Goal: Browse casually: Explore the website without a specific task or goal

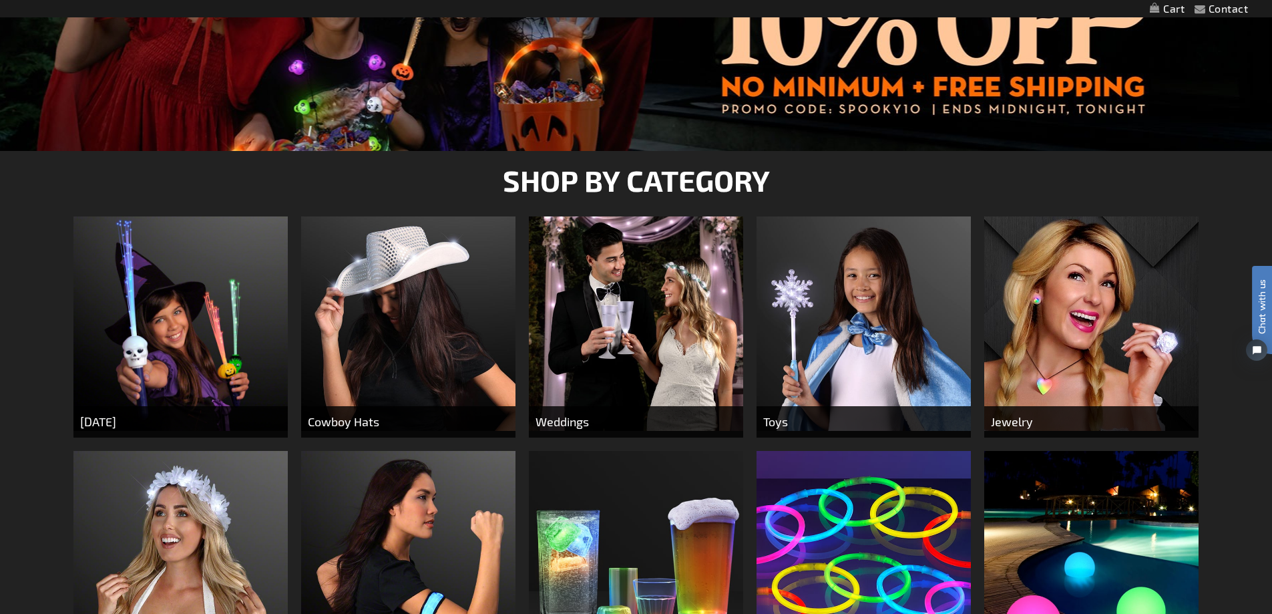
scroll to position [401, 0]
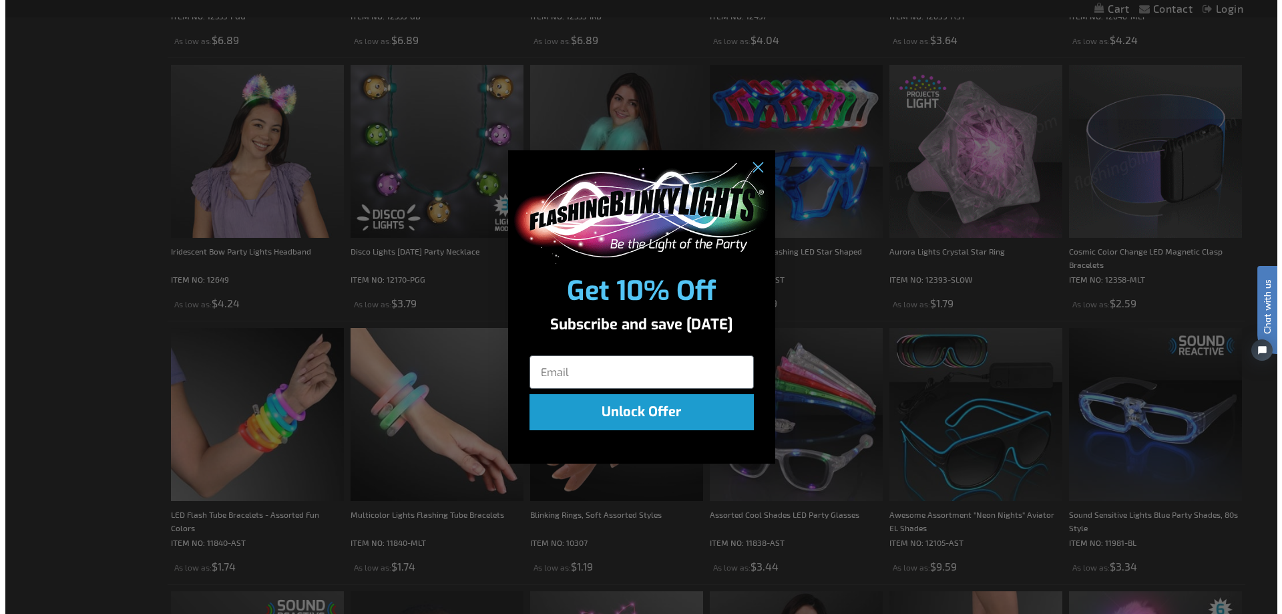
scroll to position [938, 0]
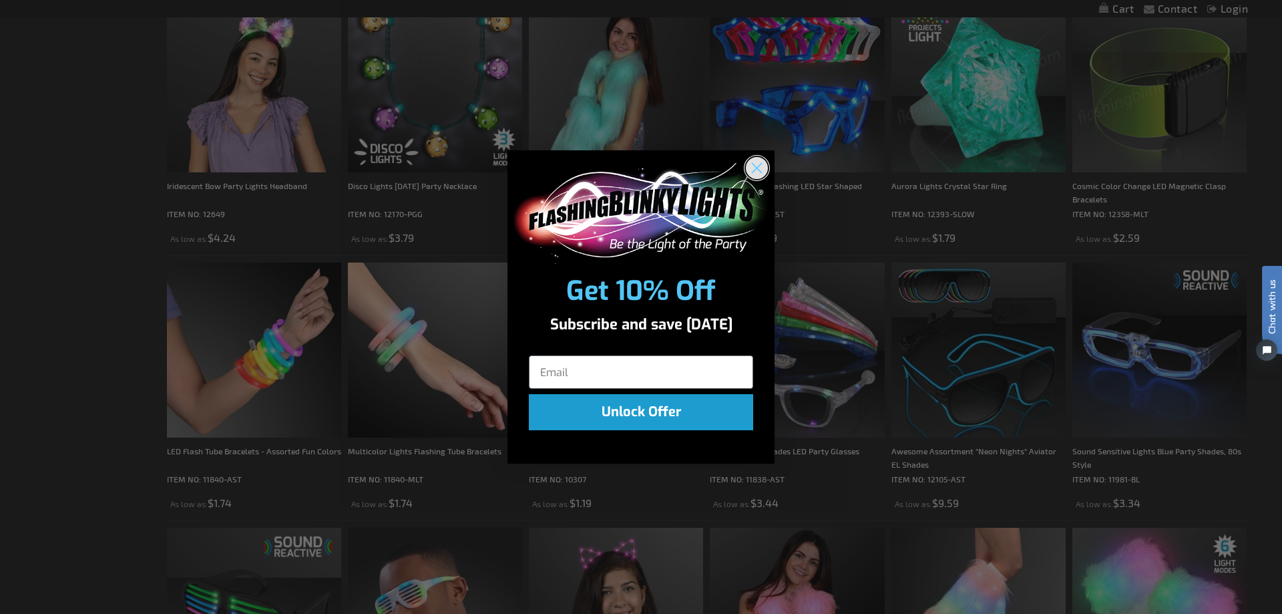
click at [767, 169] on circle "Close dialog" at bounding box center [757, 168] width 22 height 22
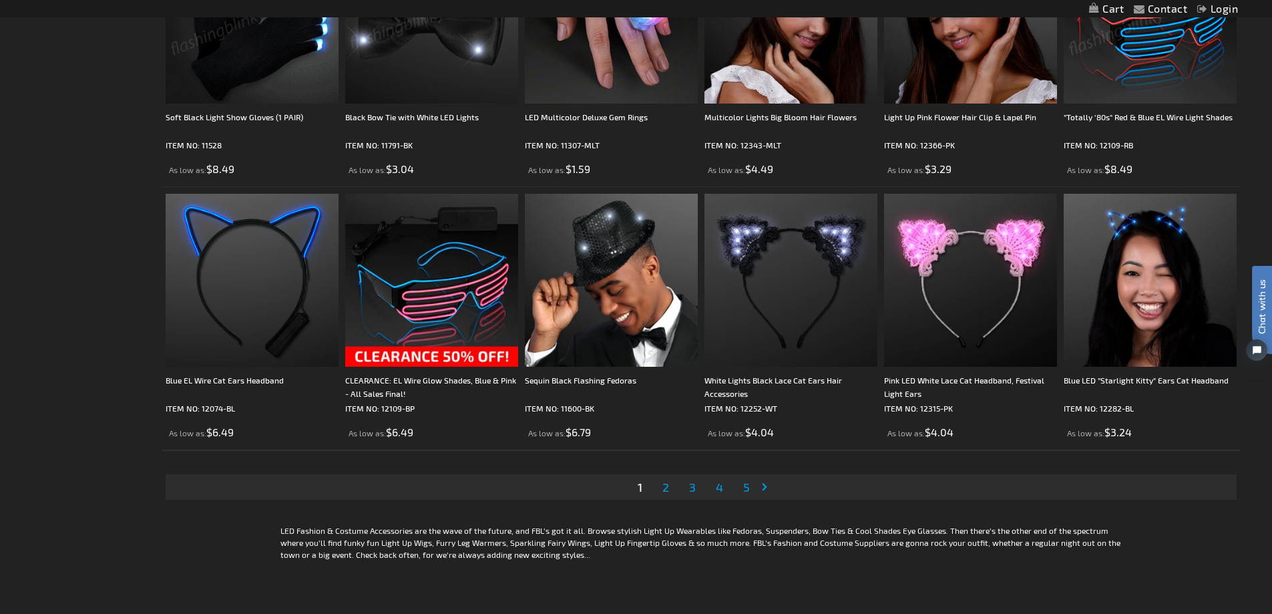
scroll to position [2605, 0]
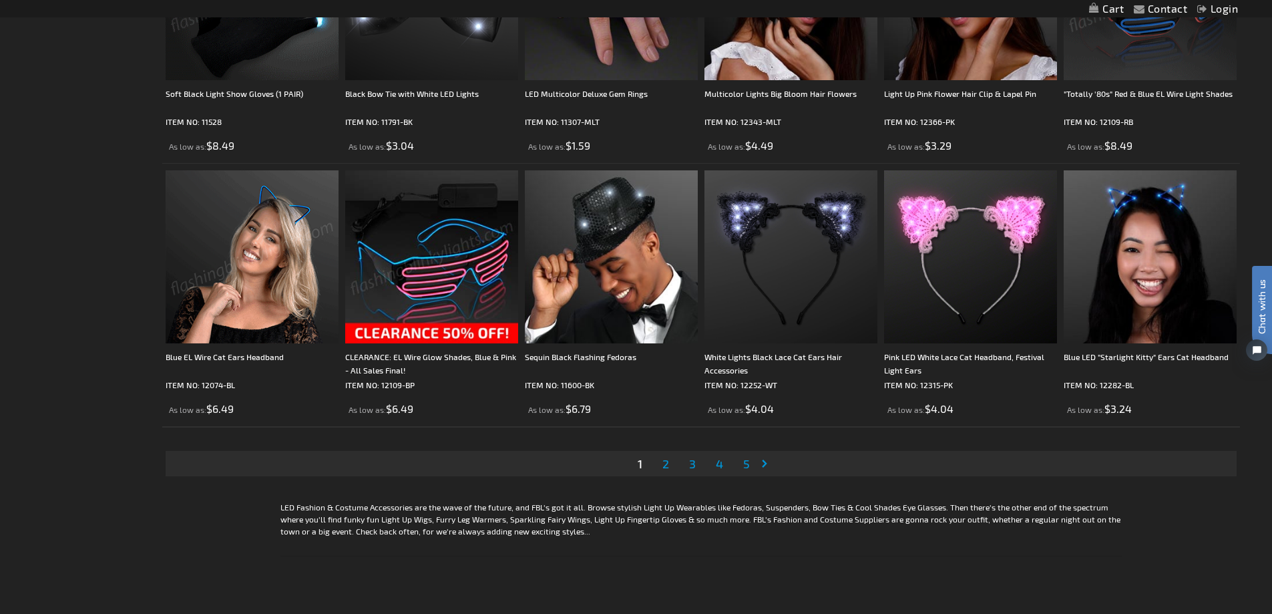
click at [666, 468] on span "2" at bounding box center [666, 463] width 7 height 15
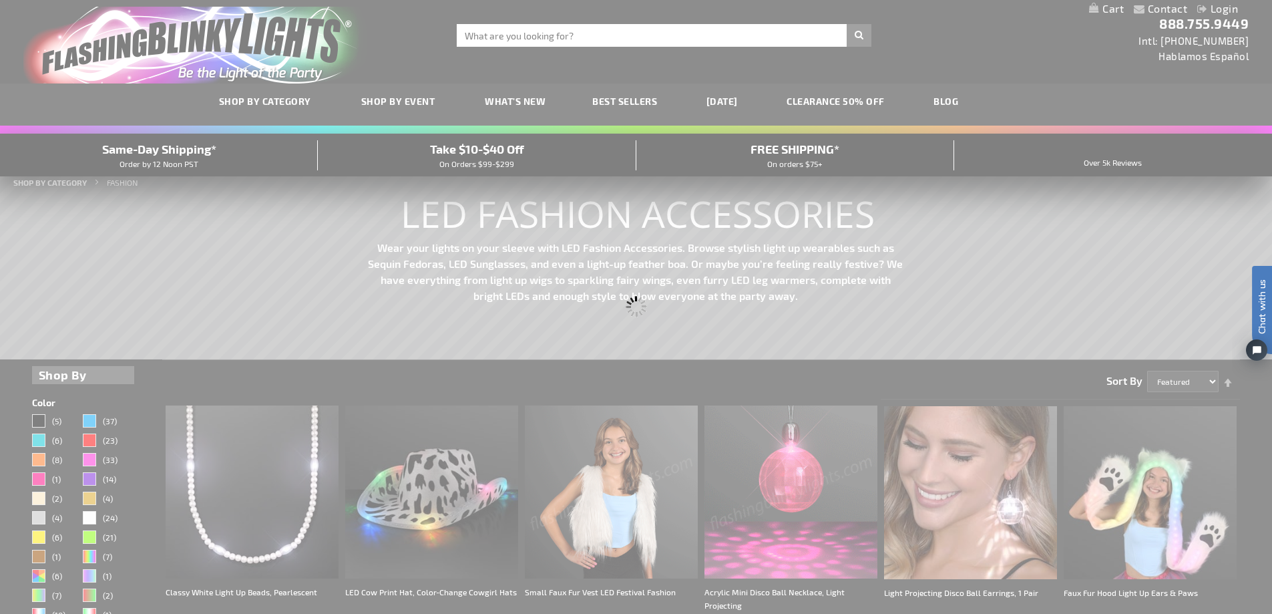
scroll to position [0, 0]
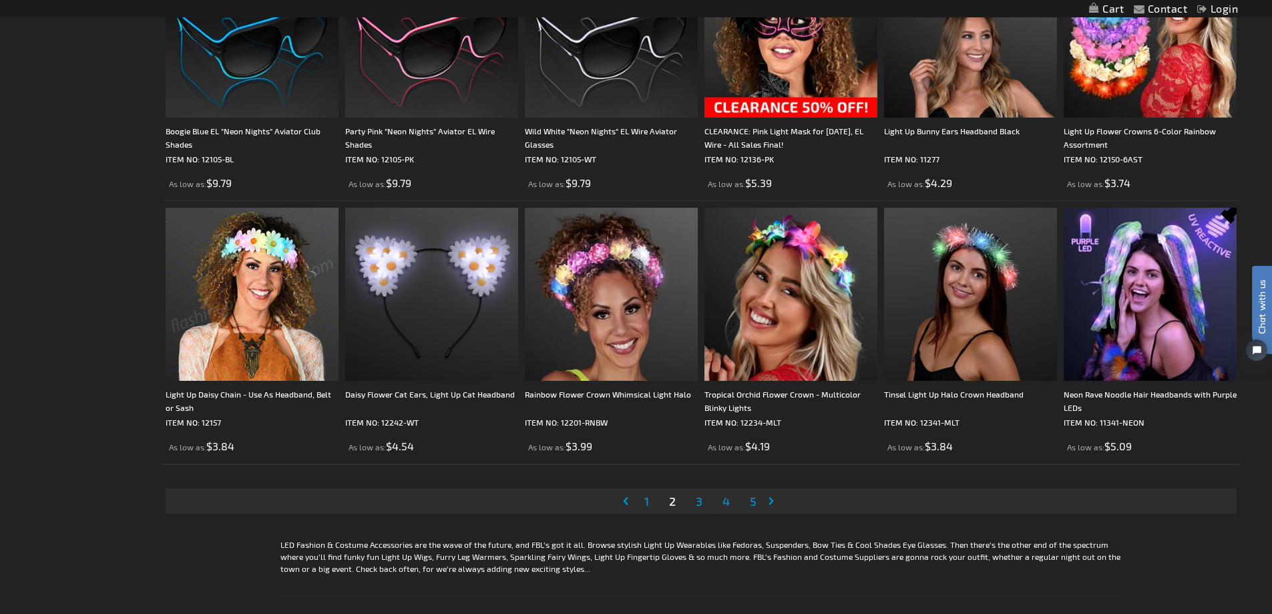
scroll to position [2738, 0]
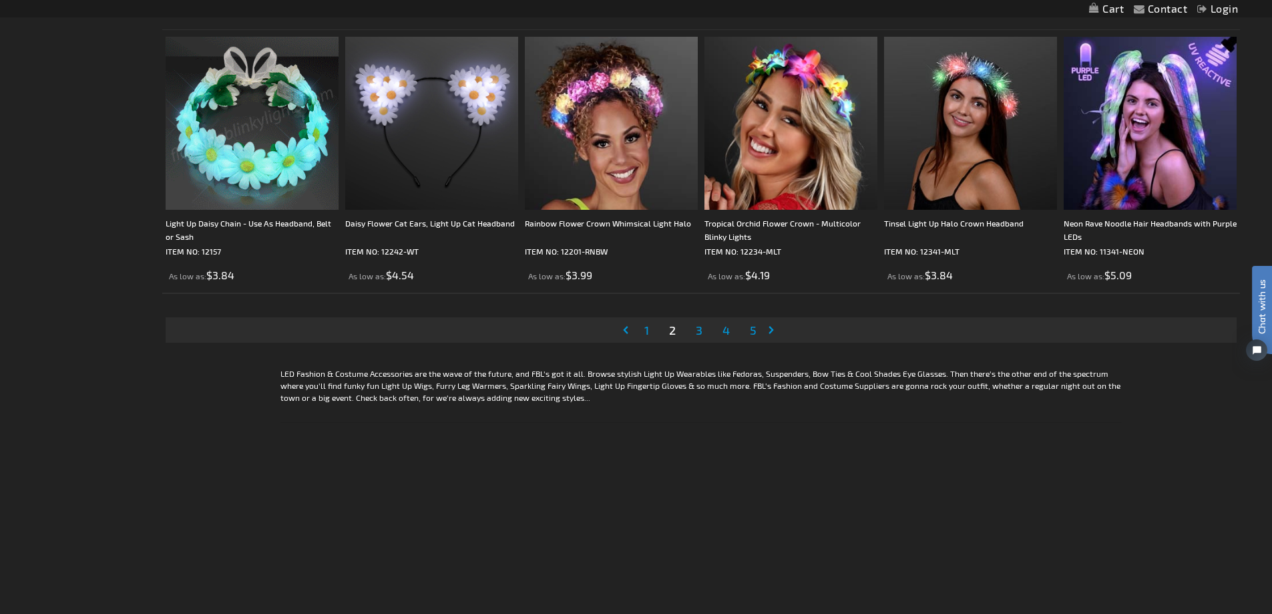
click at [698, 337] on span "3" at bounding box center [699, 330] width 7 height 15
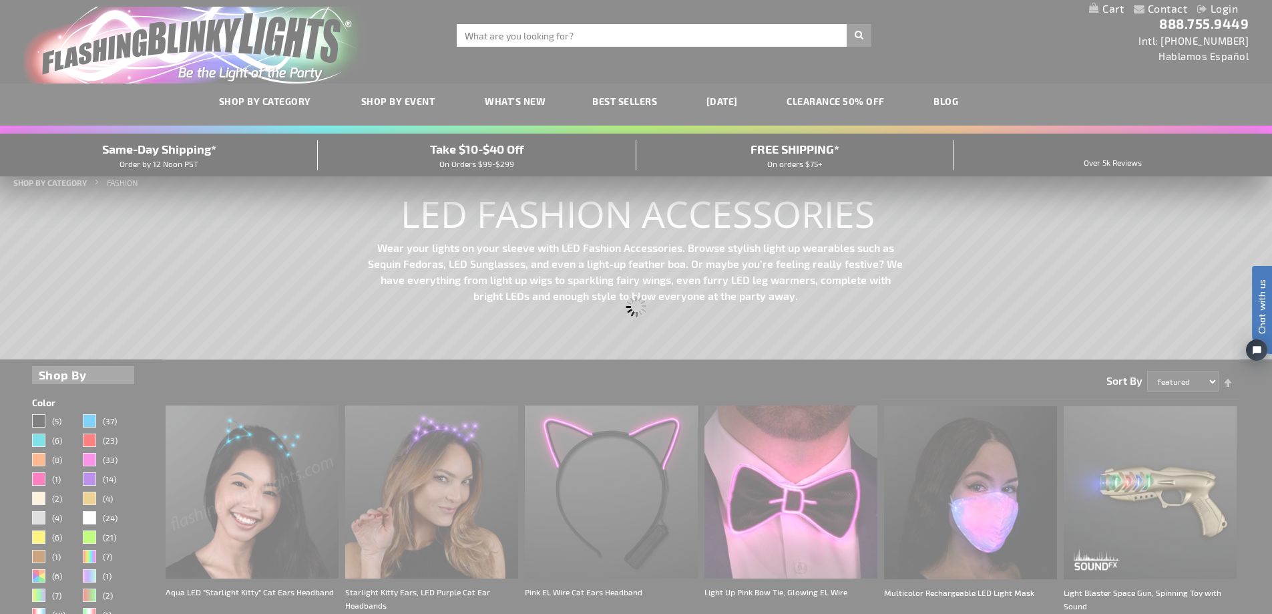
scroll to position [0, 0]
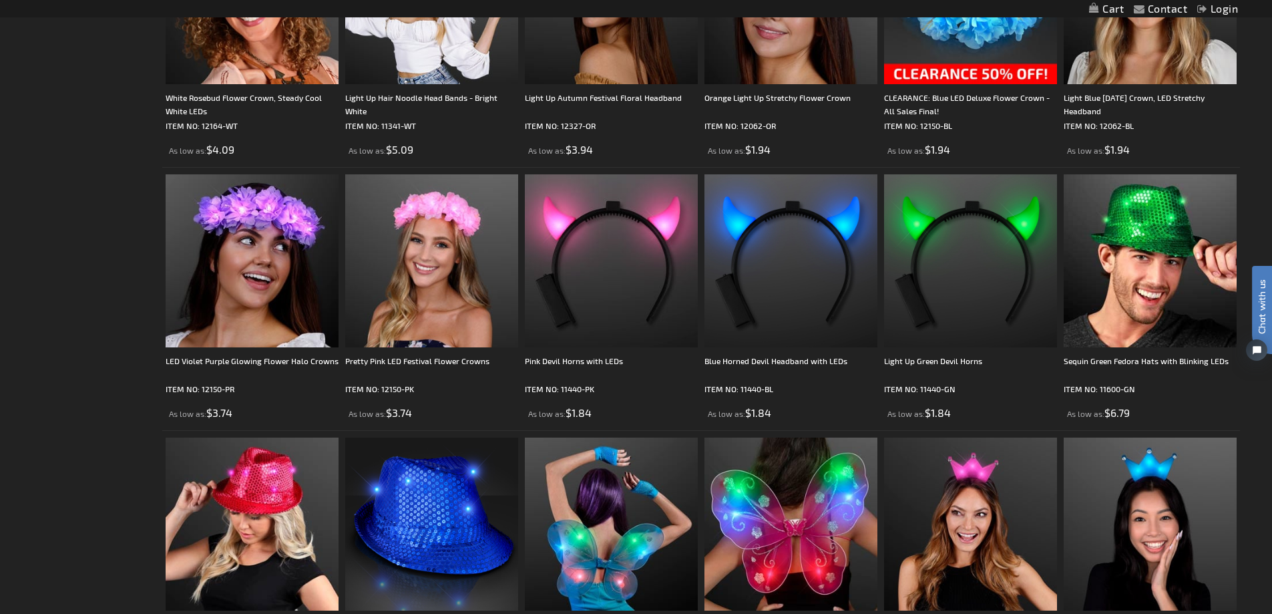
scroll to position [2538, 0]
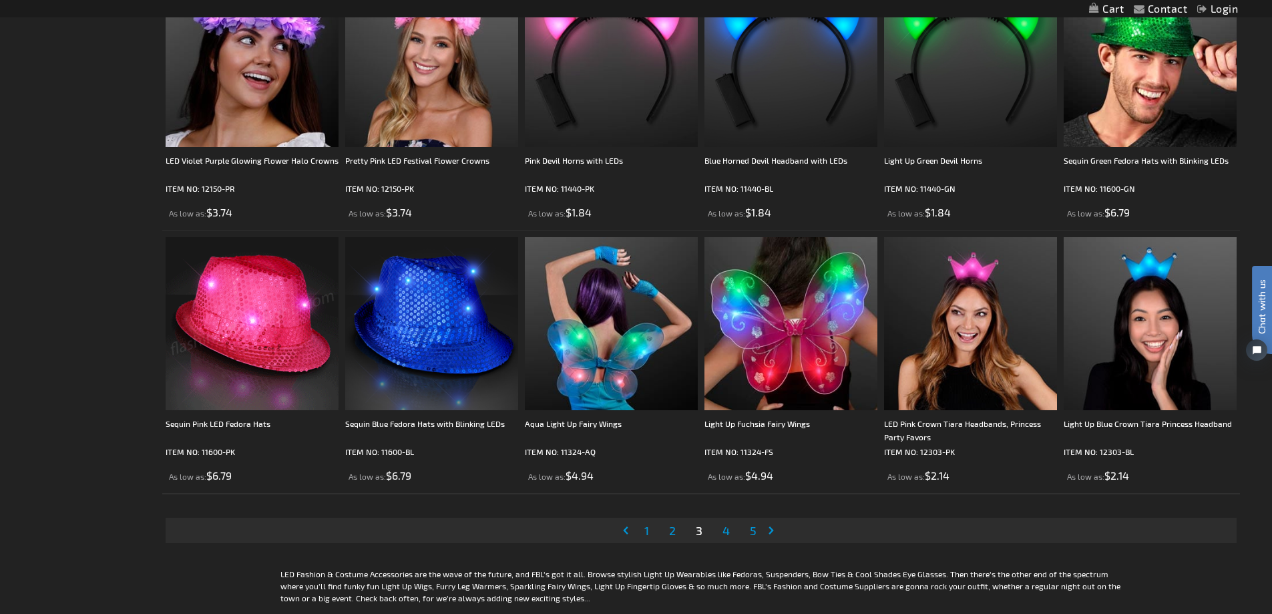
click at [731, 533] on link "Page 4" at bounding box center [726, 530] width 13 height 20
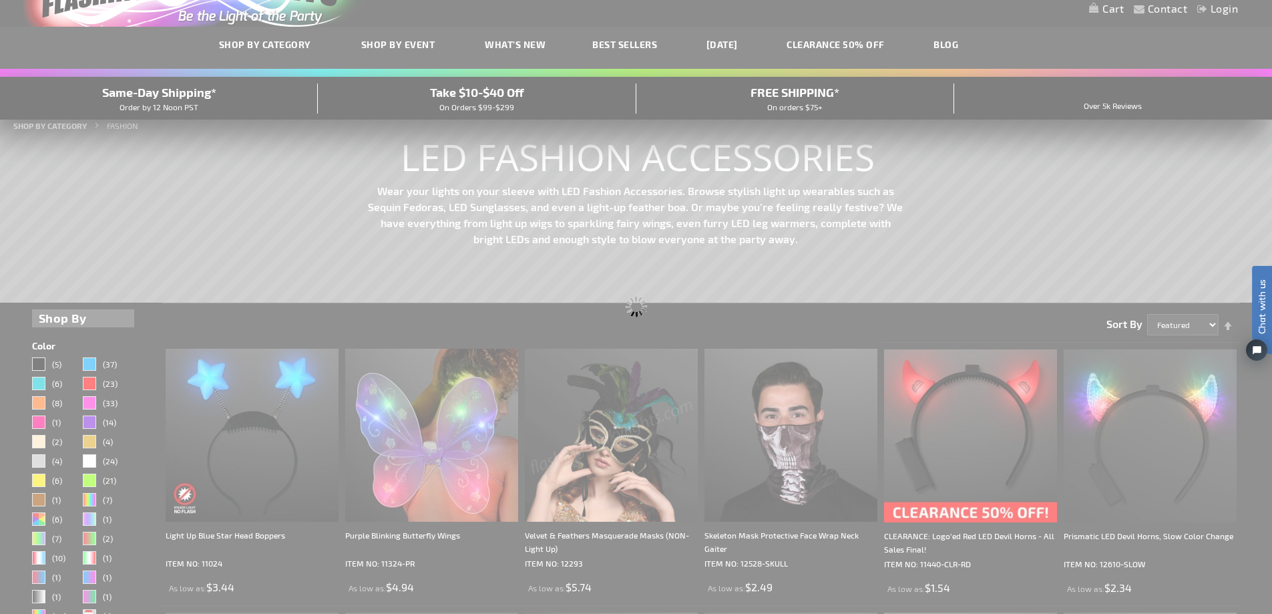
scroll to position [0, 0]
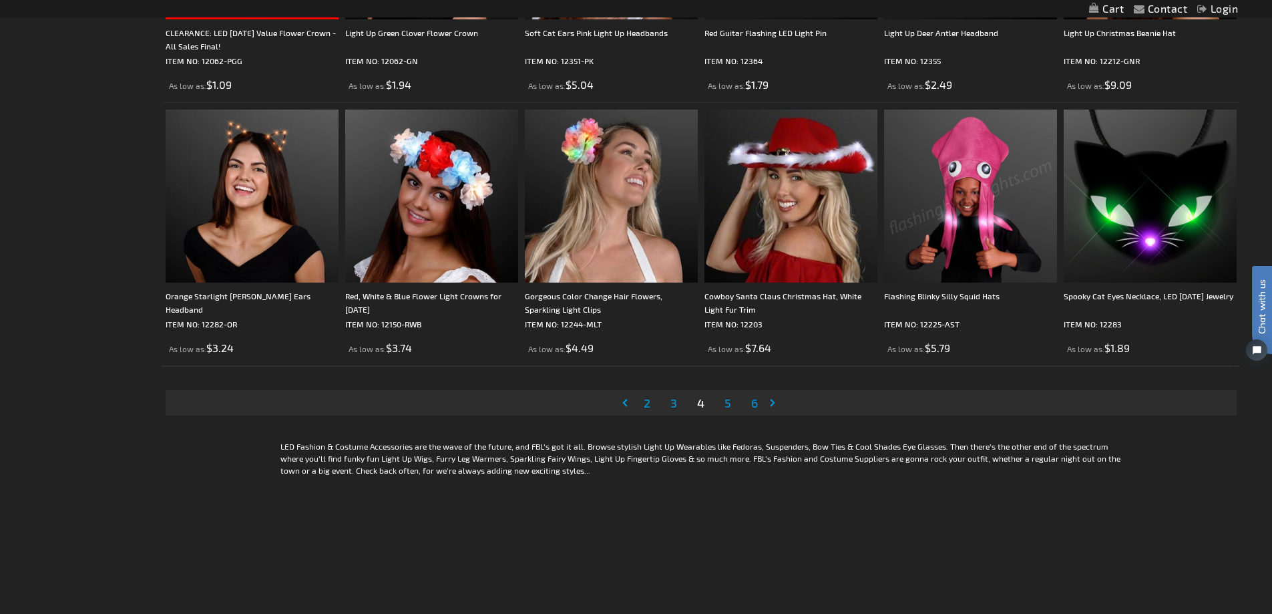
scroll to position [2672, 0]
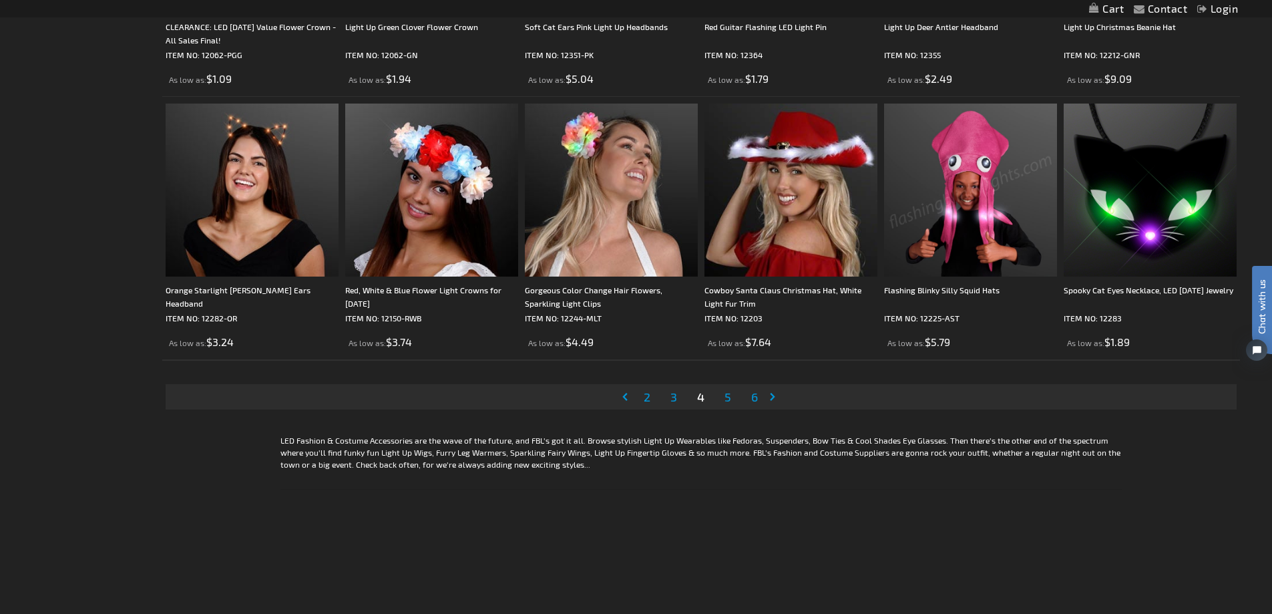
click at [725, 401] on span "5" at bounding box center [728, 396] width 7 height 15
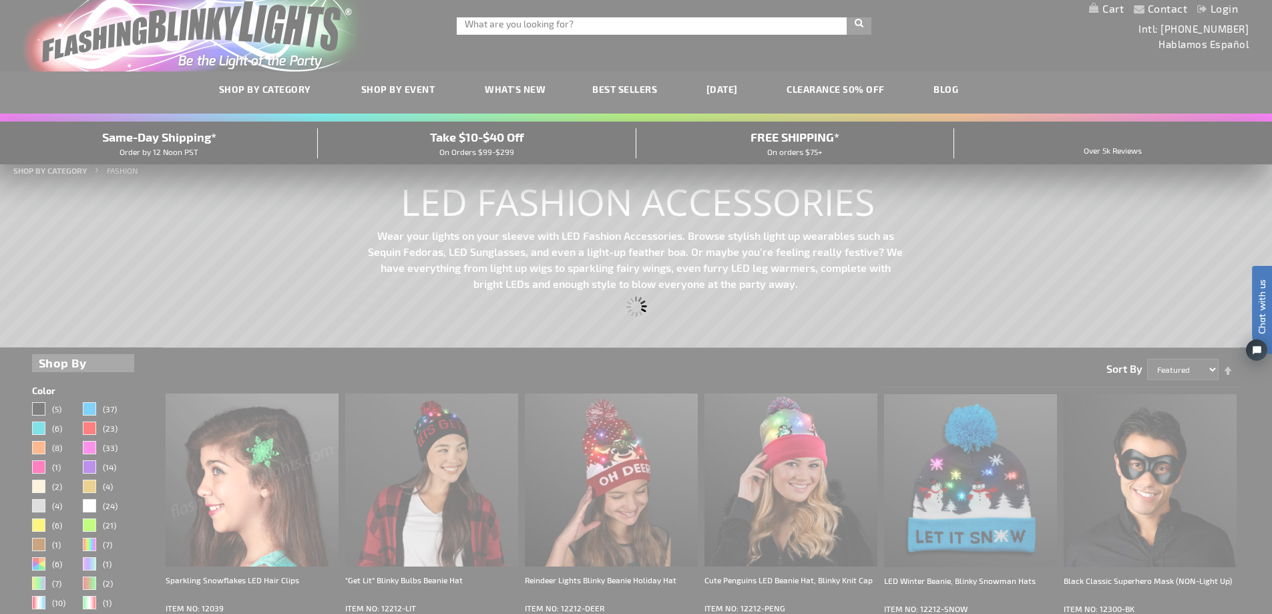
scroll to position [0, 0]
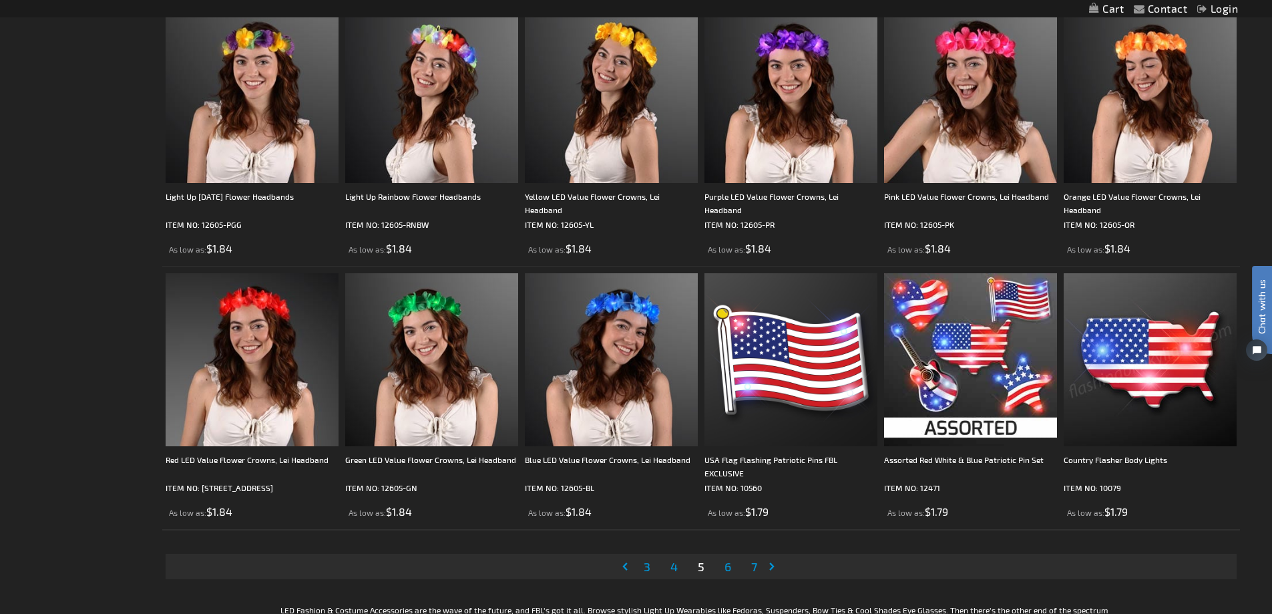
scroll to position [2538, 0]
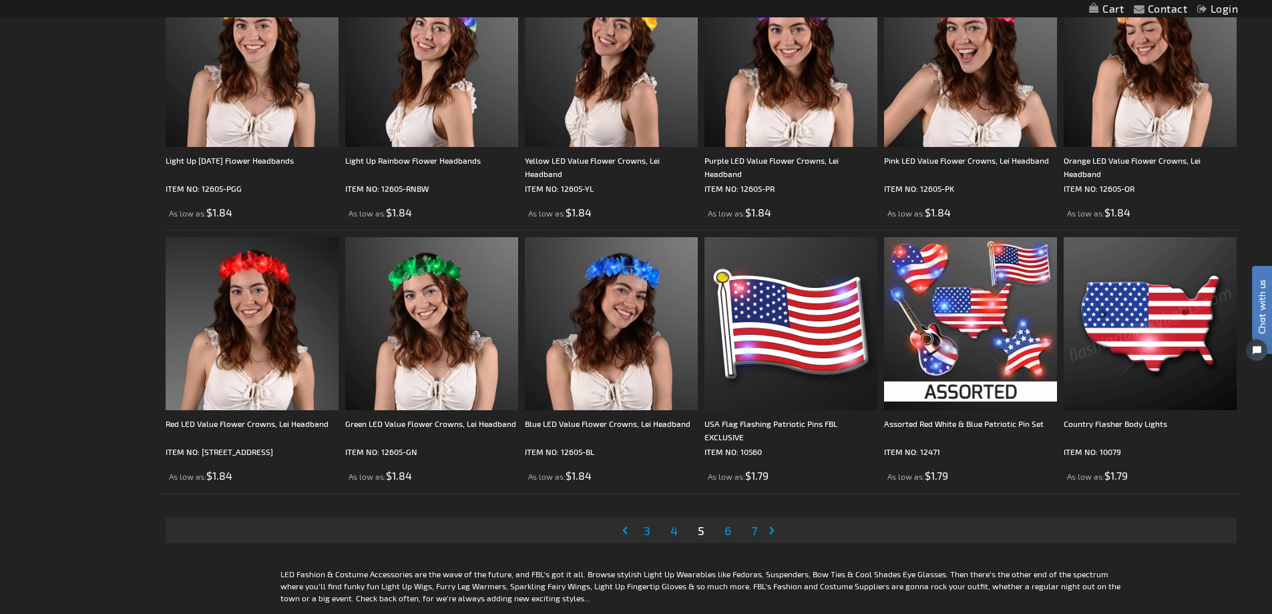
click at [729, 535] on span "6" at bounding box center [728, 530] width 7 height 15
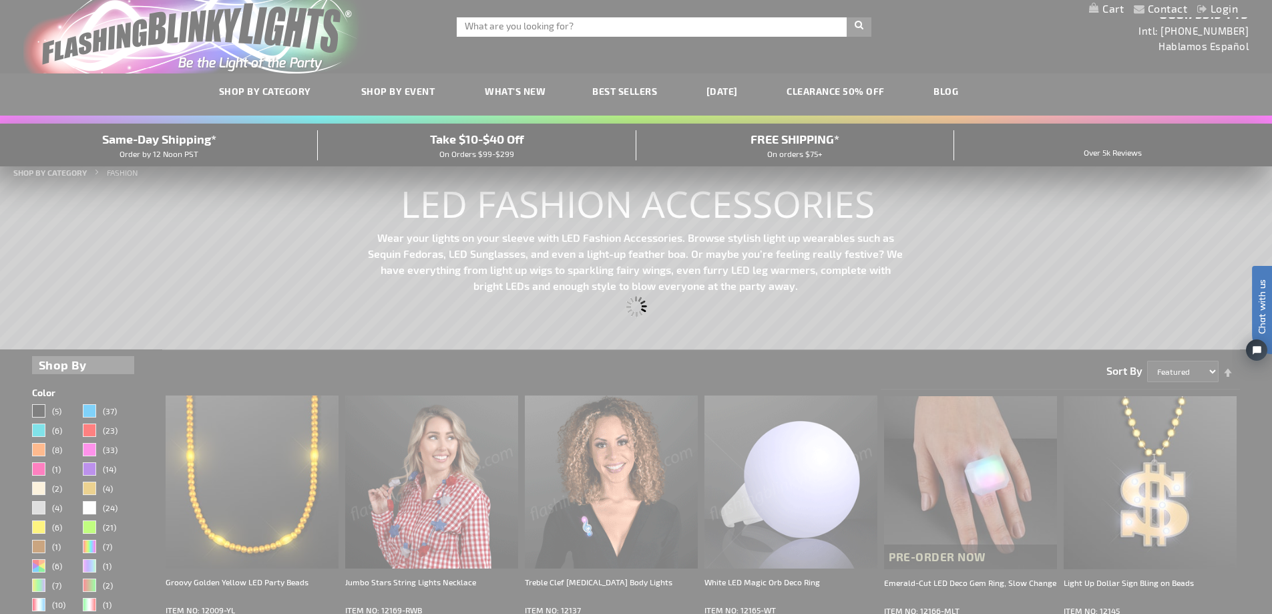
scroll to position [0, 0]
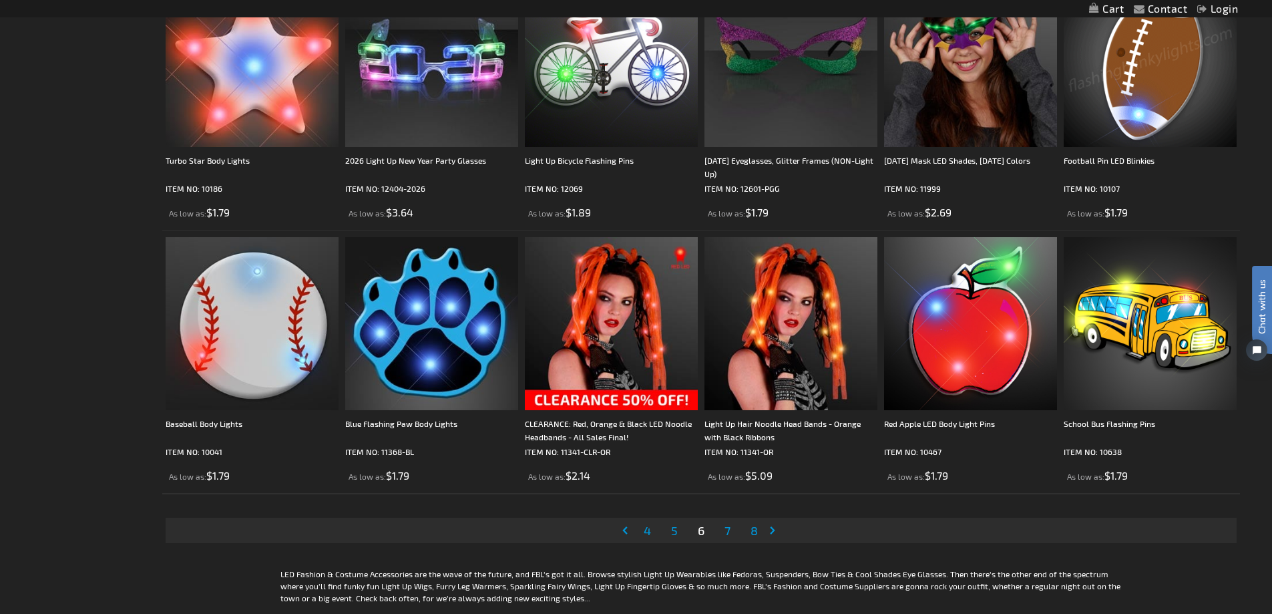
scroll to position [2605, 0]
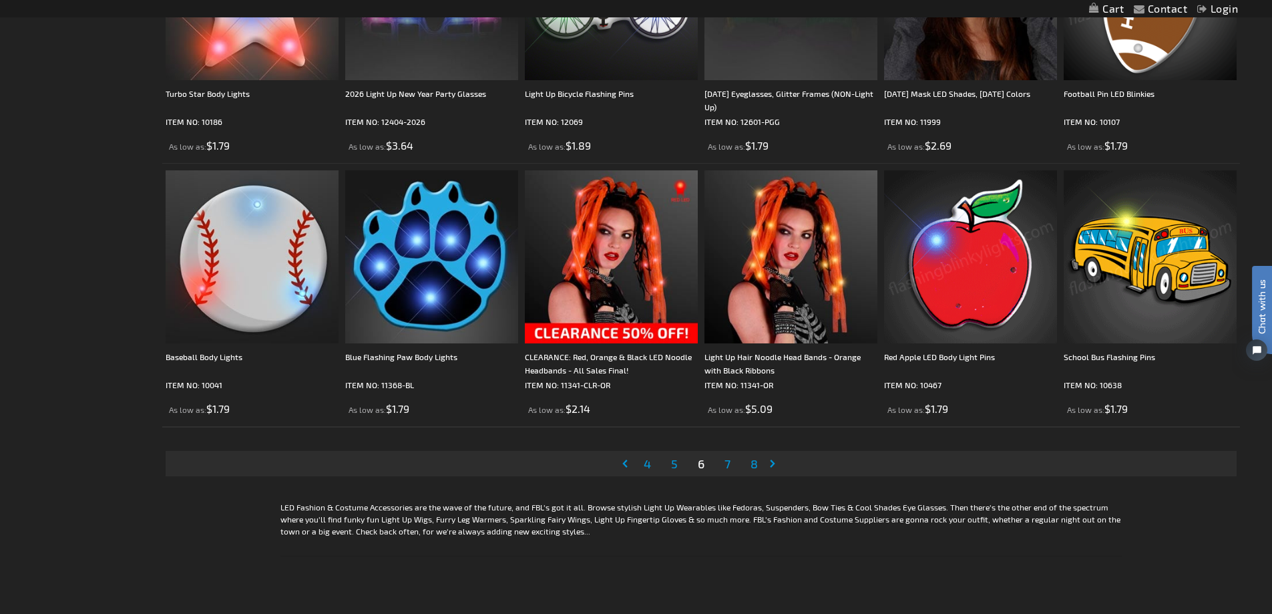
click at [732, 462] on li "Page 7" at bounding box center [727, 463] width 25 height 25
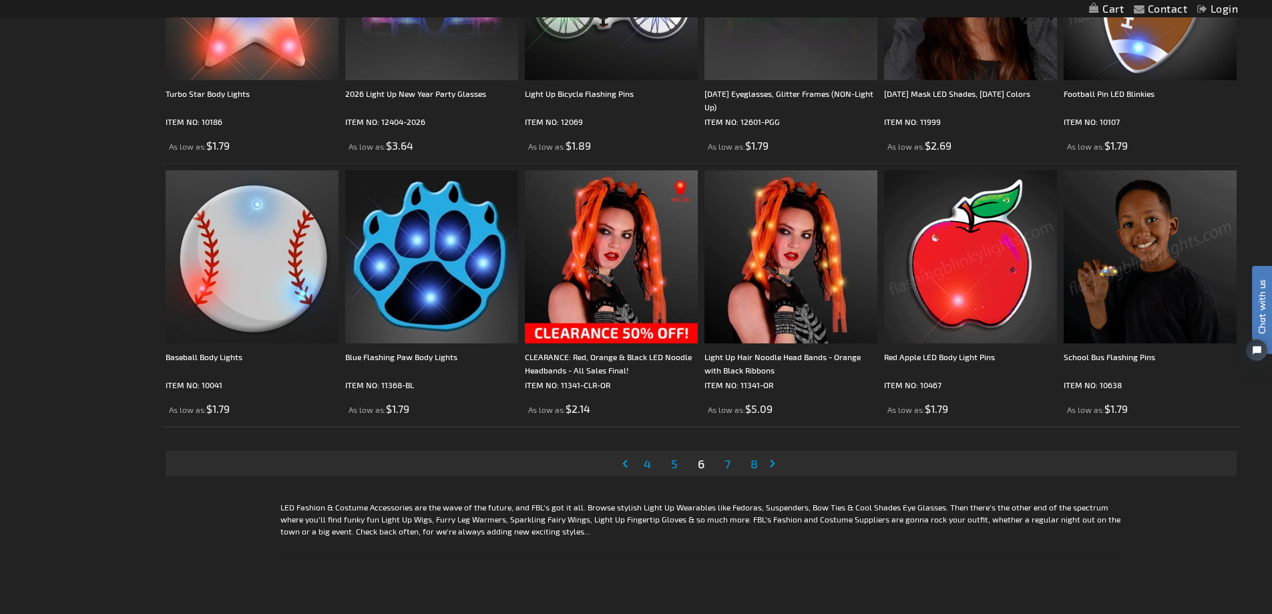
click at [728, 462] on span "7" at bounding box center [728, 463] width 6 height 15
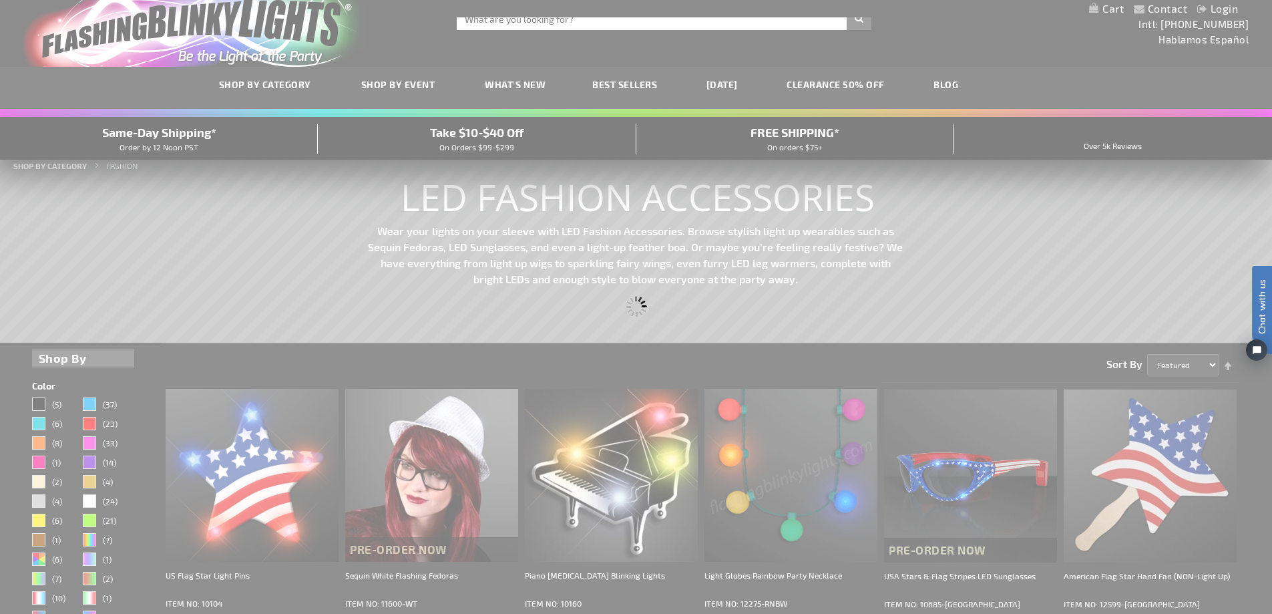
scroll to position [1, 0]
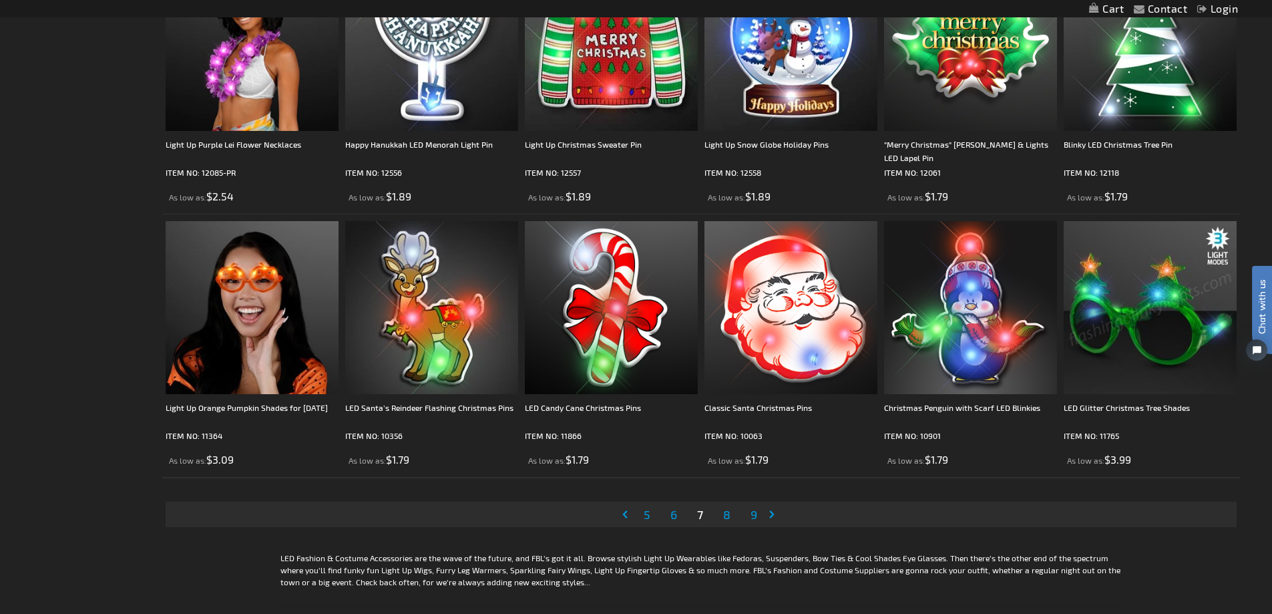
scroll to position [2605, 0]
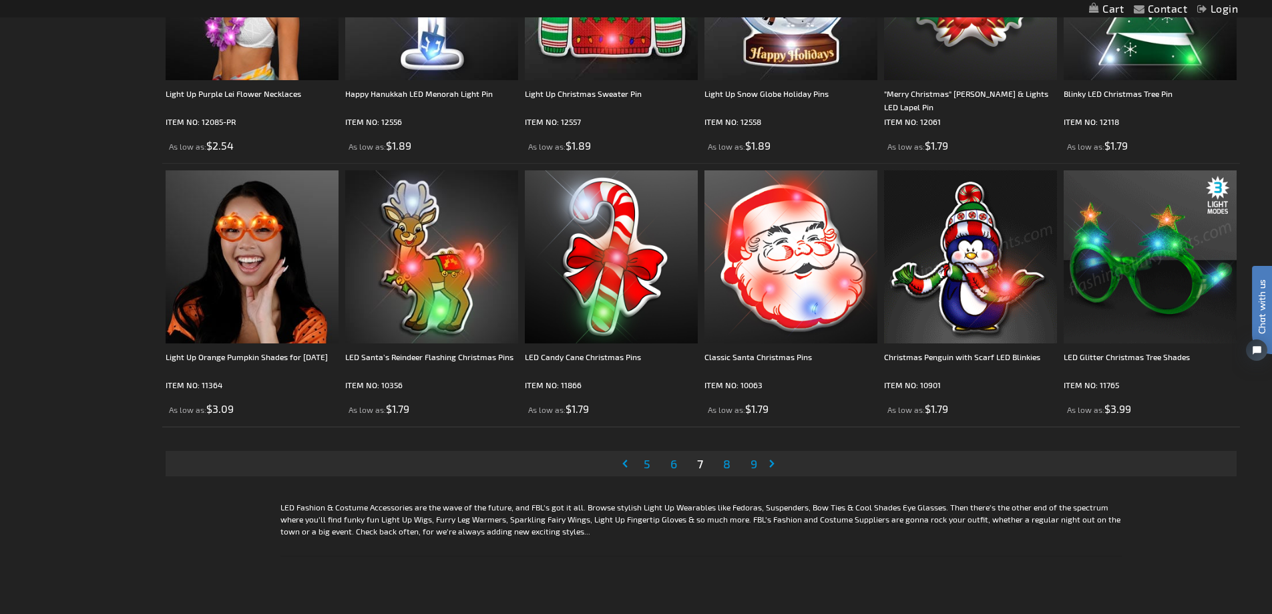
click at [729, 463] on span "8" at bounding box center [726, 463] width 7 height 15
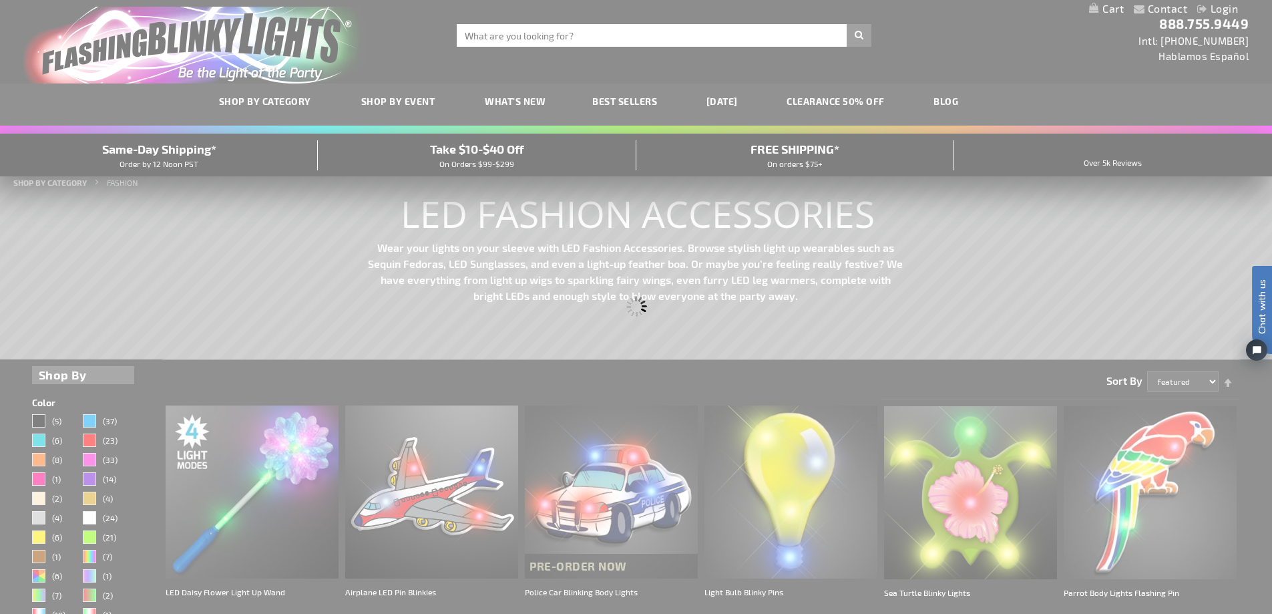
scroll to position [0, 0]
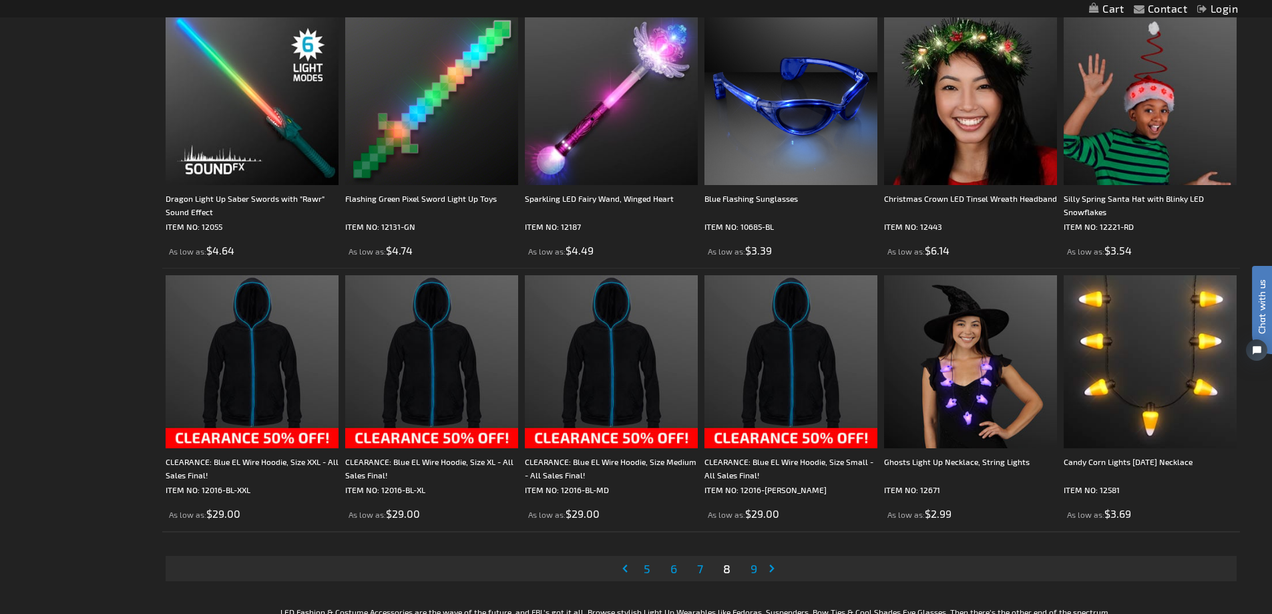
scroll to position [2672, 0]
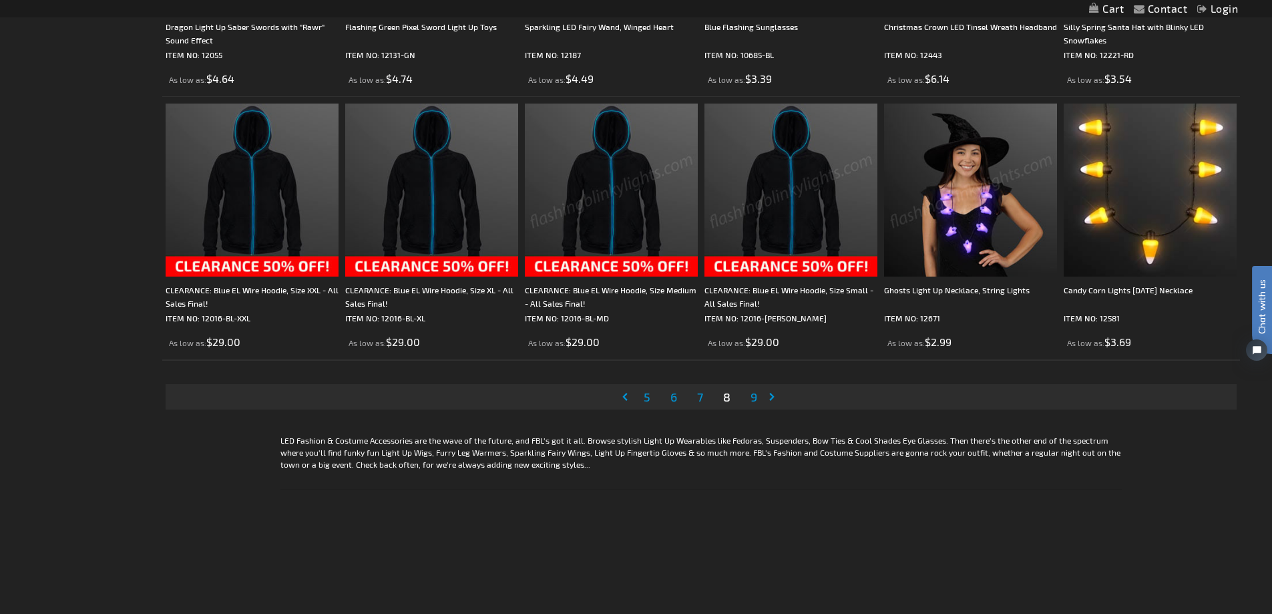
click at [758, 395] on link "Page 9" at bounding box center [754, 397] width 12 height 20
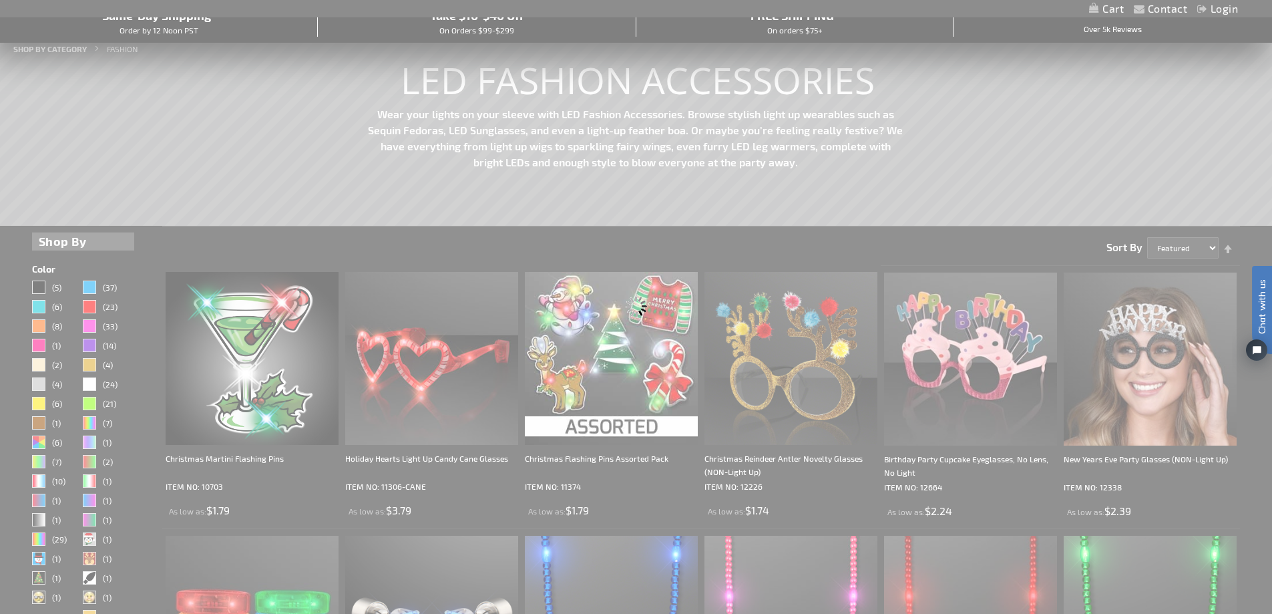
scroll to position [53, 0]
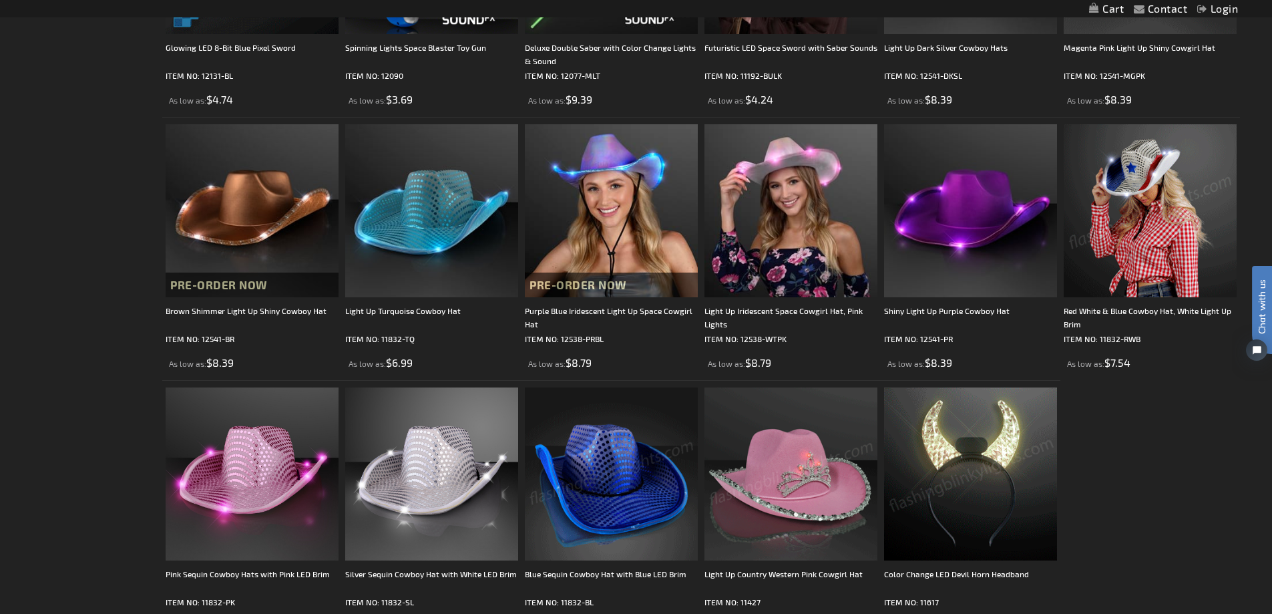
scroll to position [1269, 0]
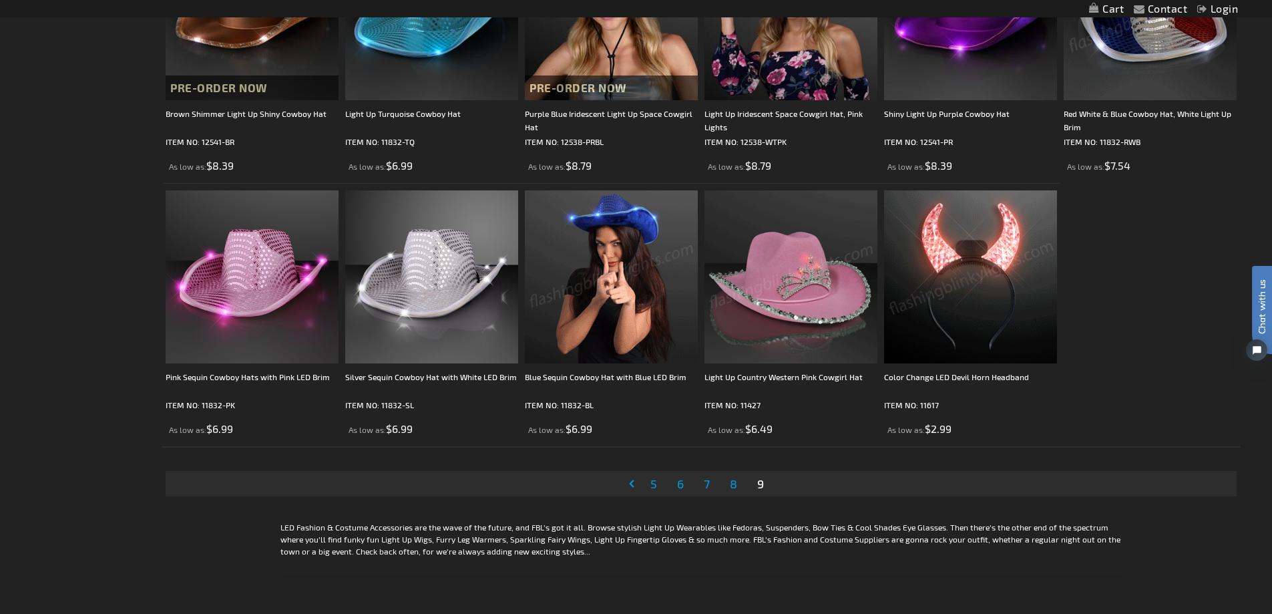
click at [733, 490] on span "8" at bounding box center [733, 483] width 7 height 15
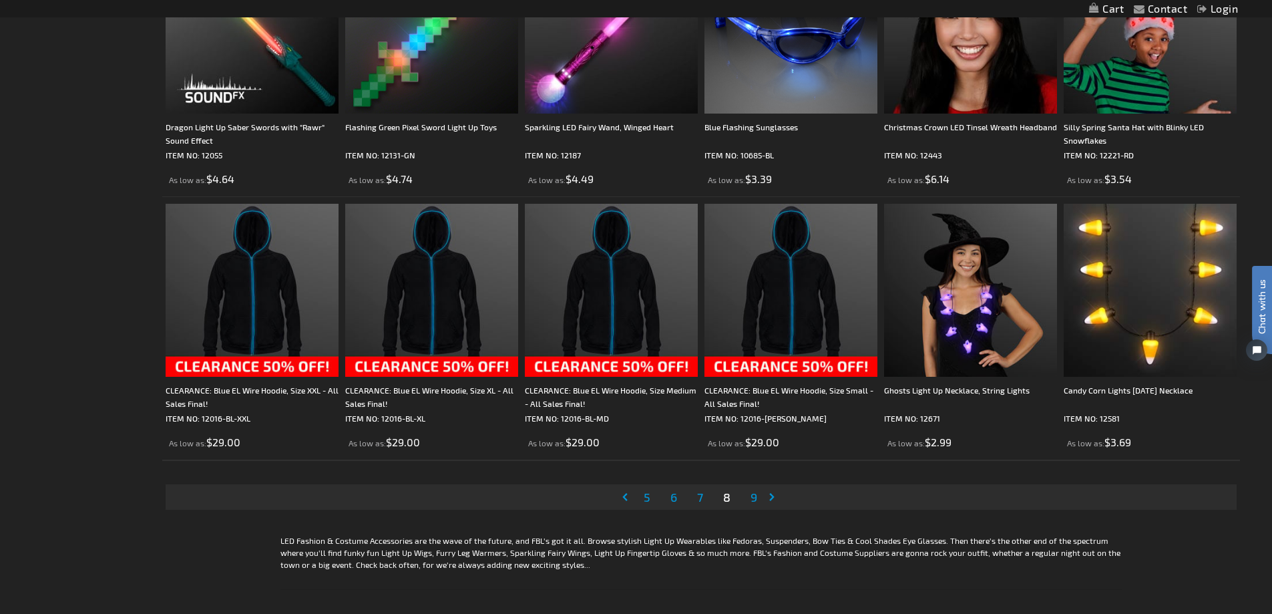
scroll to position [2605, 0]
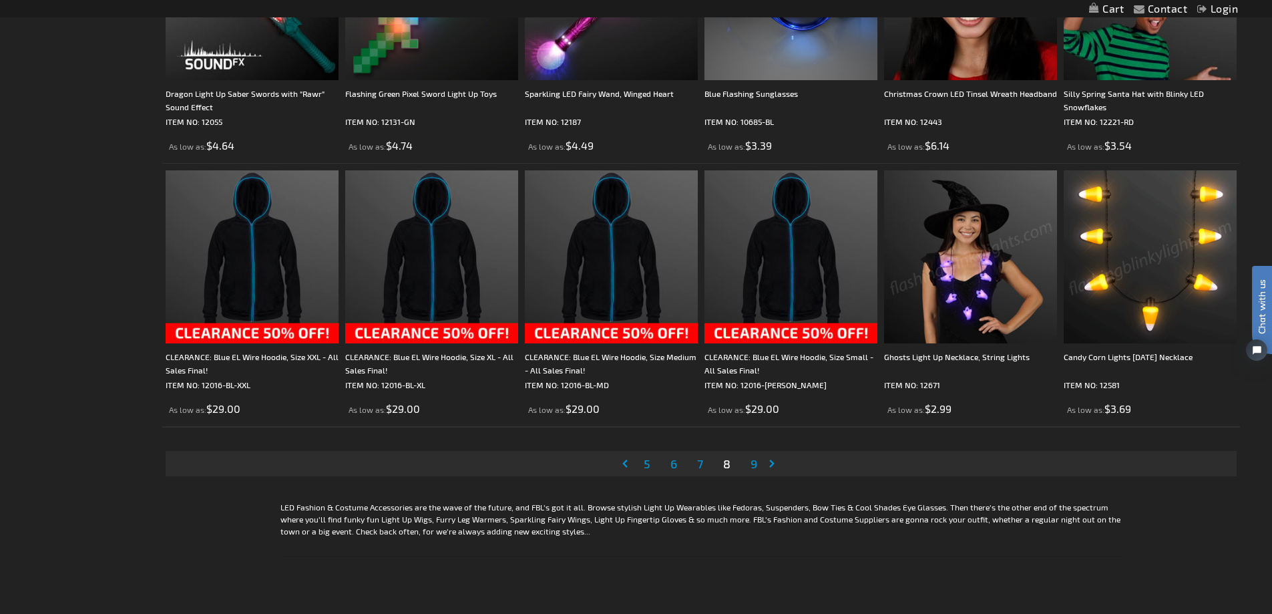
click at [699, 470] on span "7" at bounding box center [700, 463] width 6 height 15
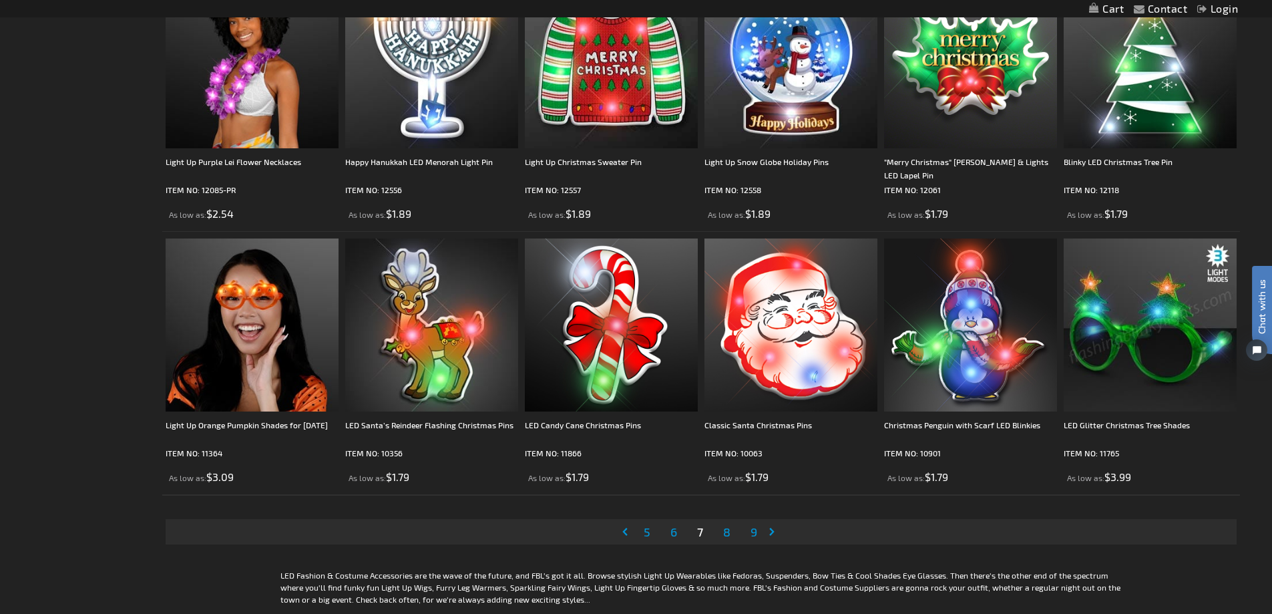
scroll to position [2538, 0]
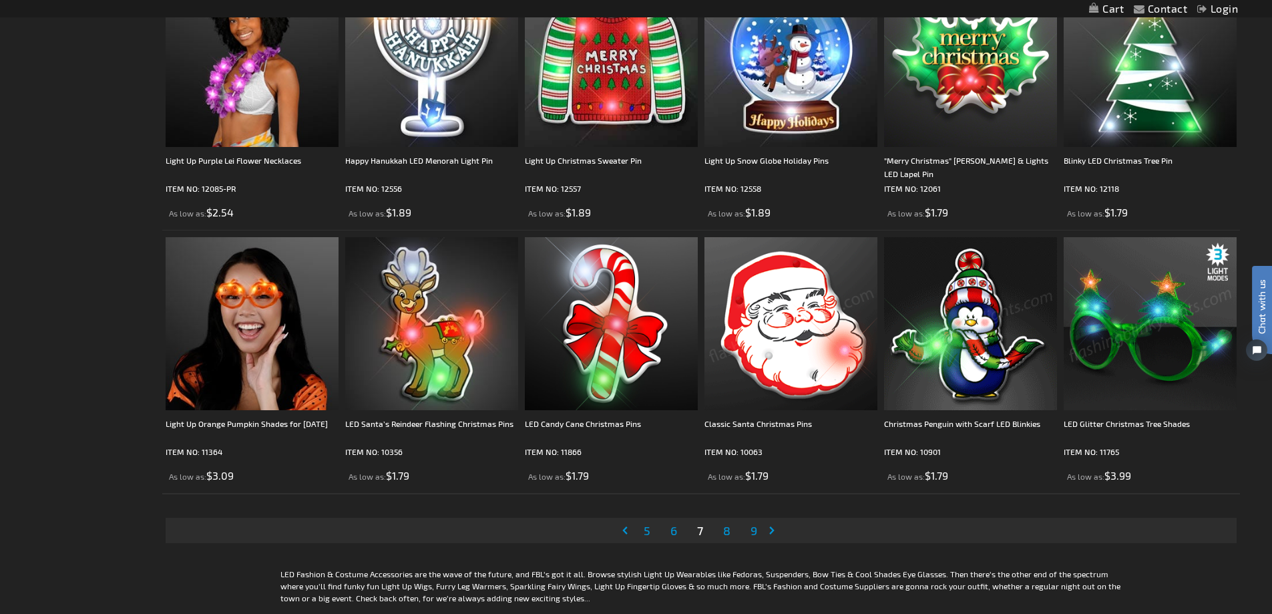
click at [673, 537] on span "6" at bounding box center [674, 530] width 7 height 15
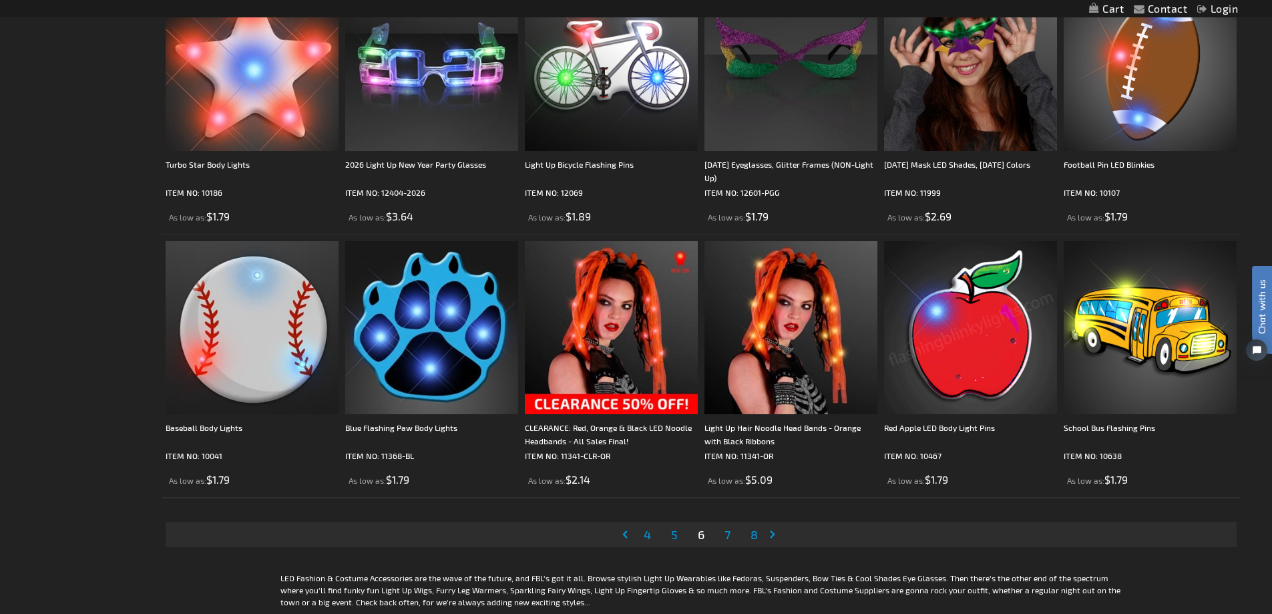
scroll to position [2538, 0]
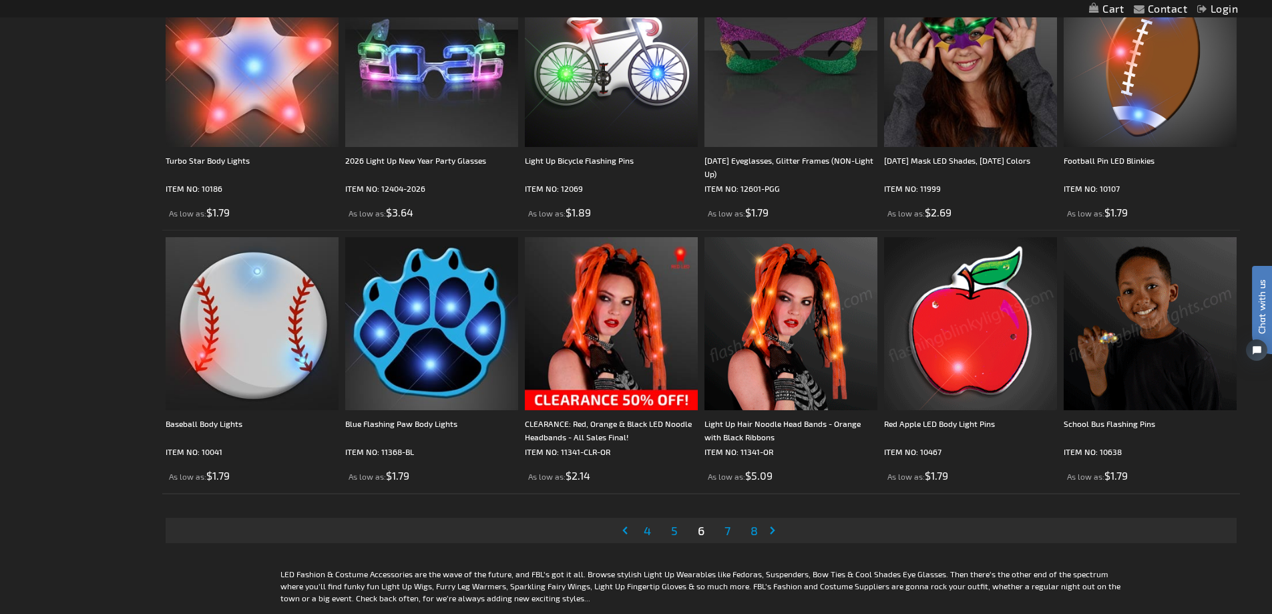
click at [671, 532] on span "5" at bounding box center [674, 530] width 7 height 15
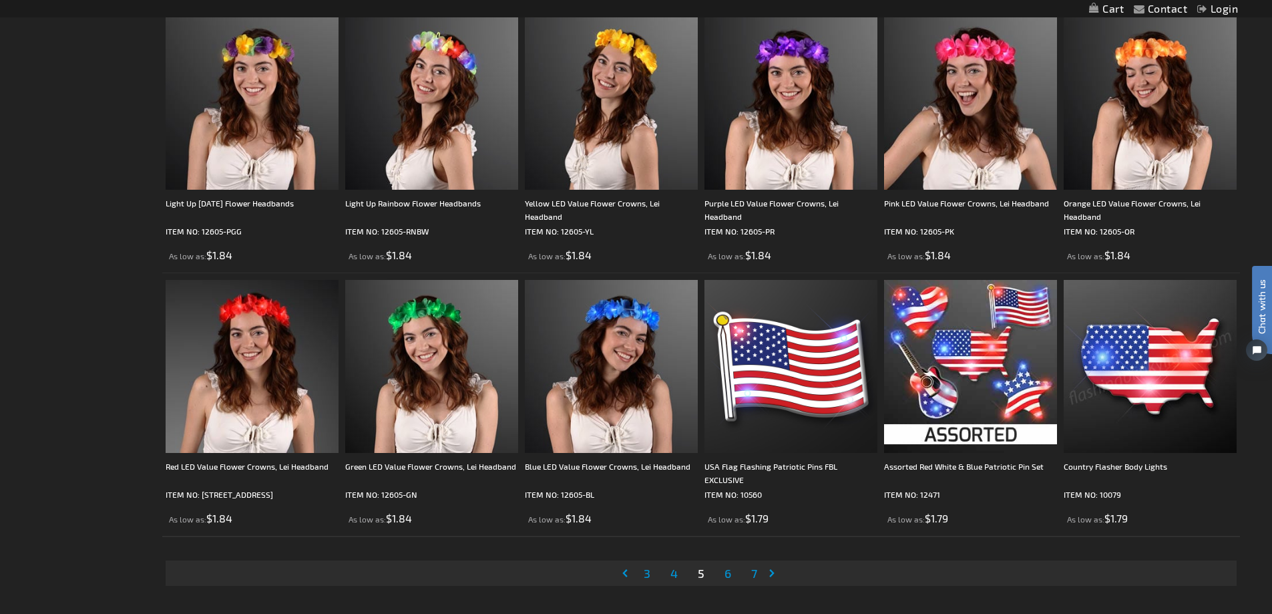
scroll to position [2538, 0]
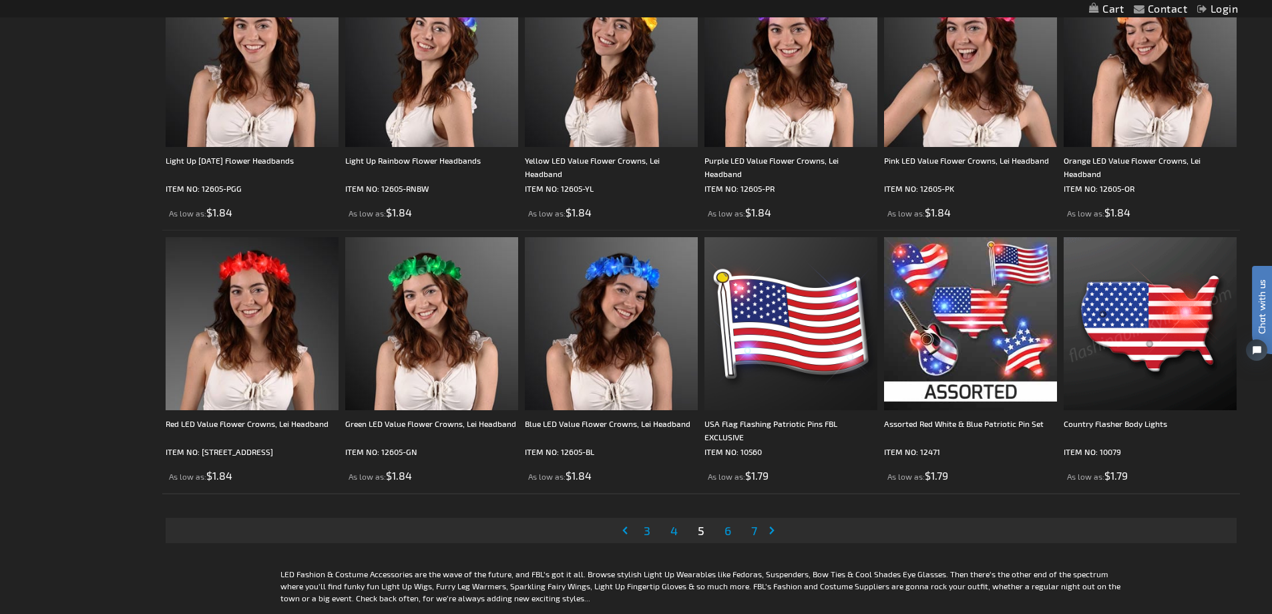
click at [669, 530] on link "Page 4" at bounding box center [674, 530] width 13 height 20
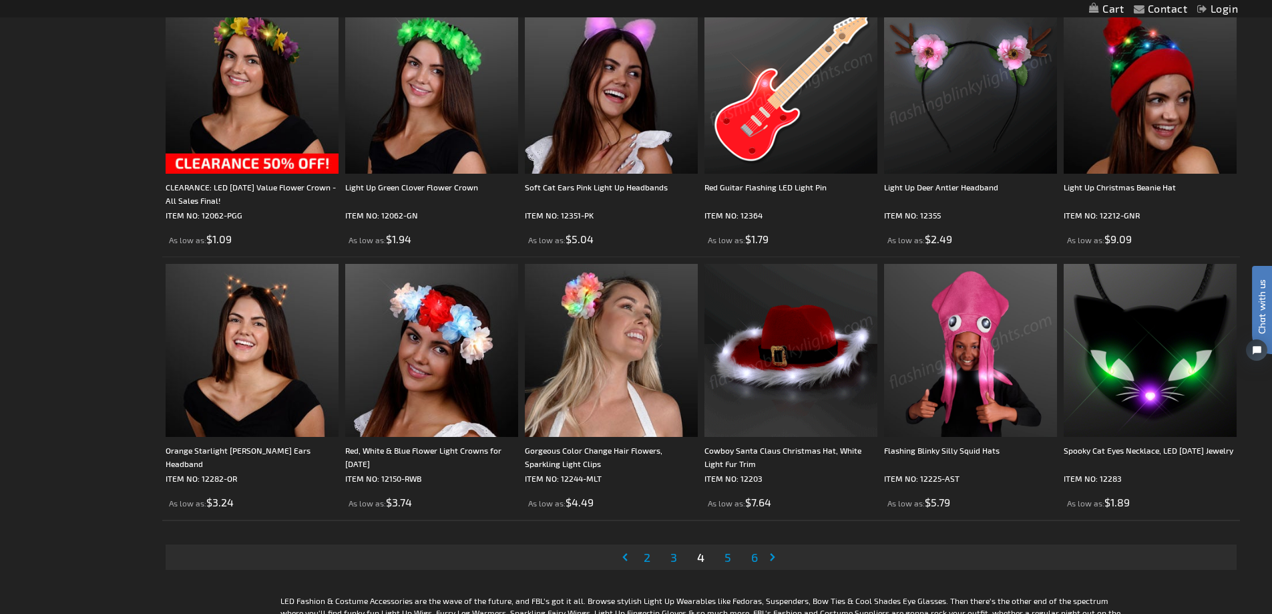
scroll to position [2538, 0]
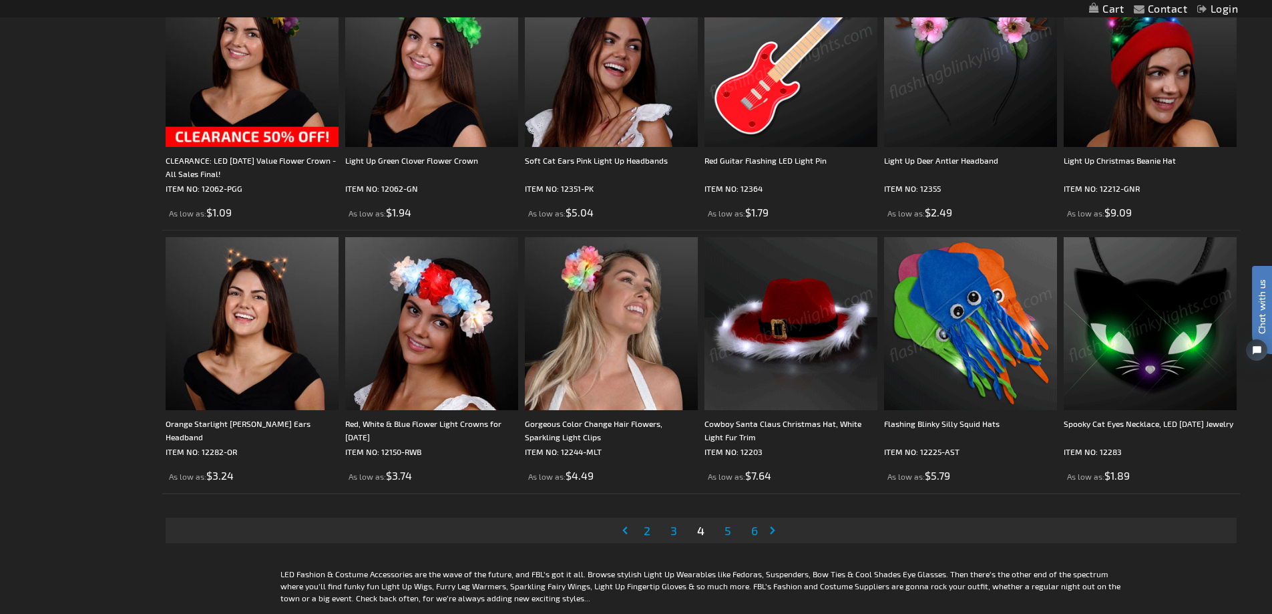
click at [674, 529] on span "3" at bounding box center [674, 530] width 7 height 15
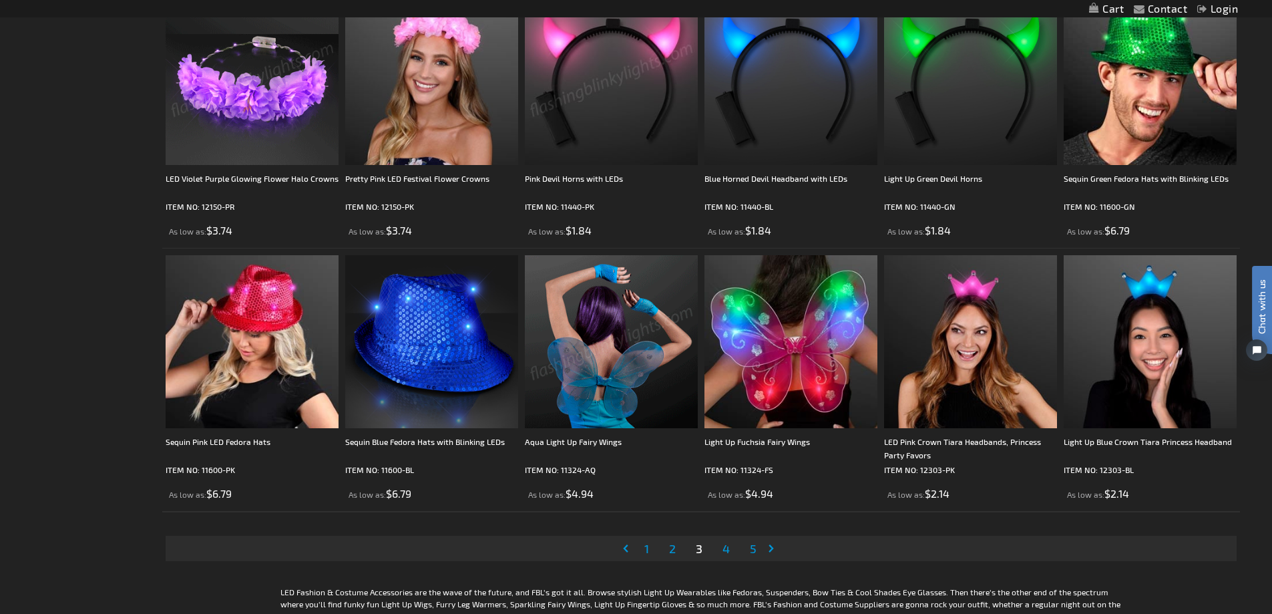
scroll to position [2538, 0]
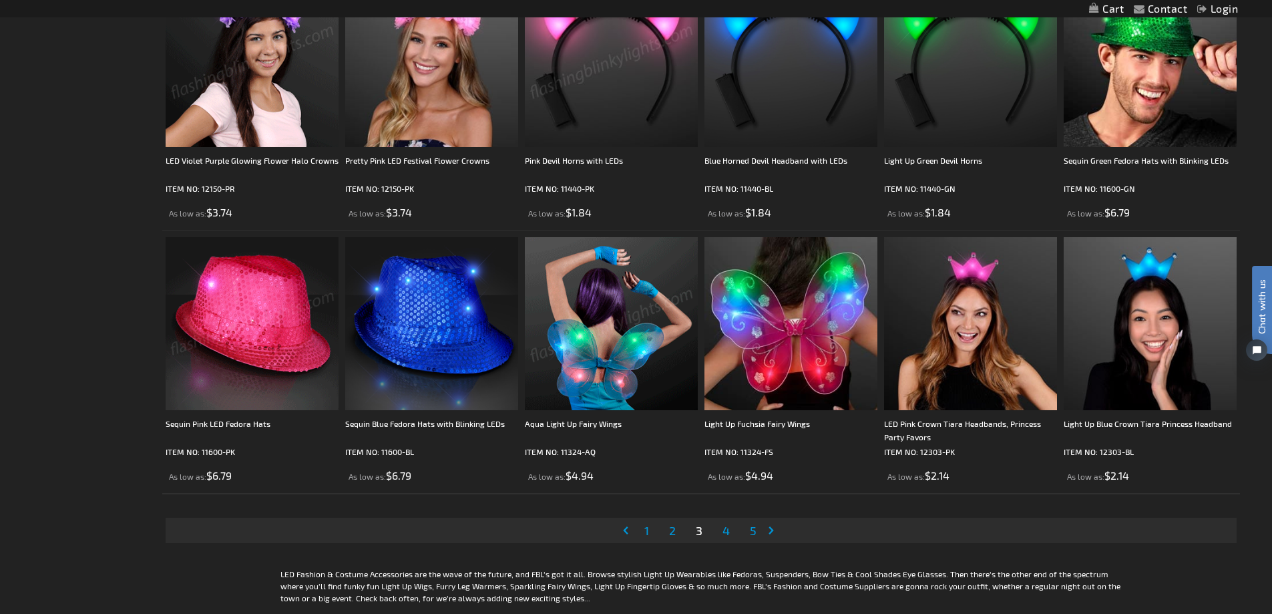
click at [676, 530] on span "2" at bounding box center [672, 530] width 7 height 15
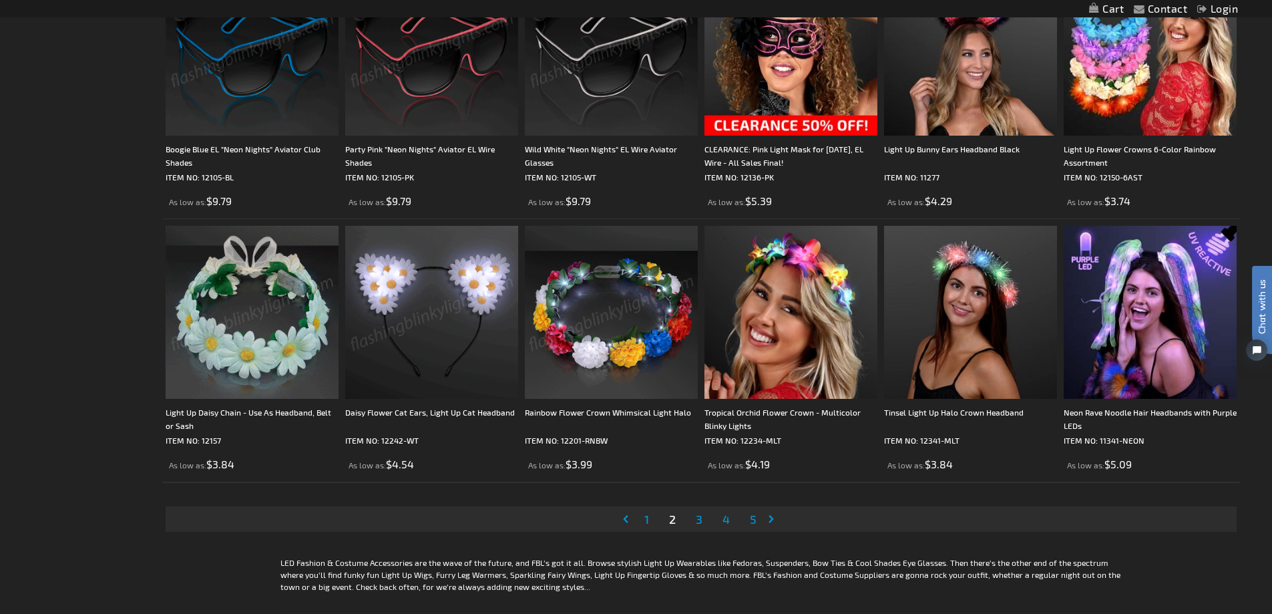
scroll to position [2738, 0]
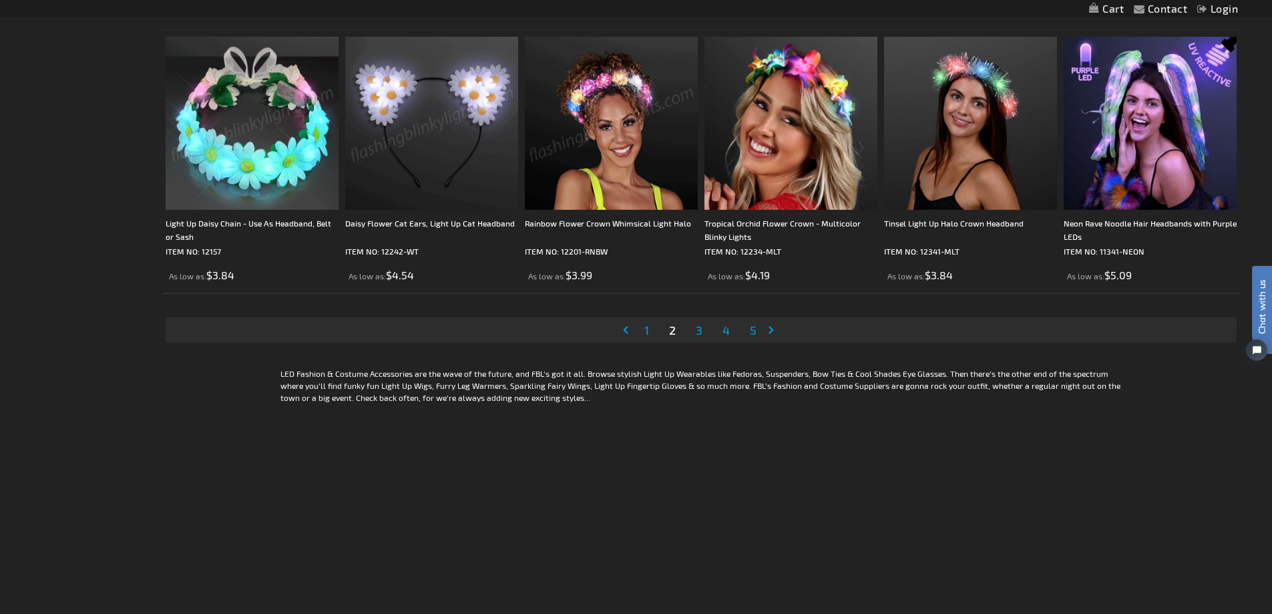
click at [645, 335] on span "1" at bounding box center [647, 330] width 5 height 15
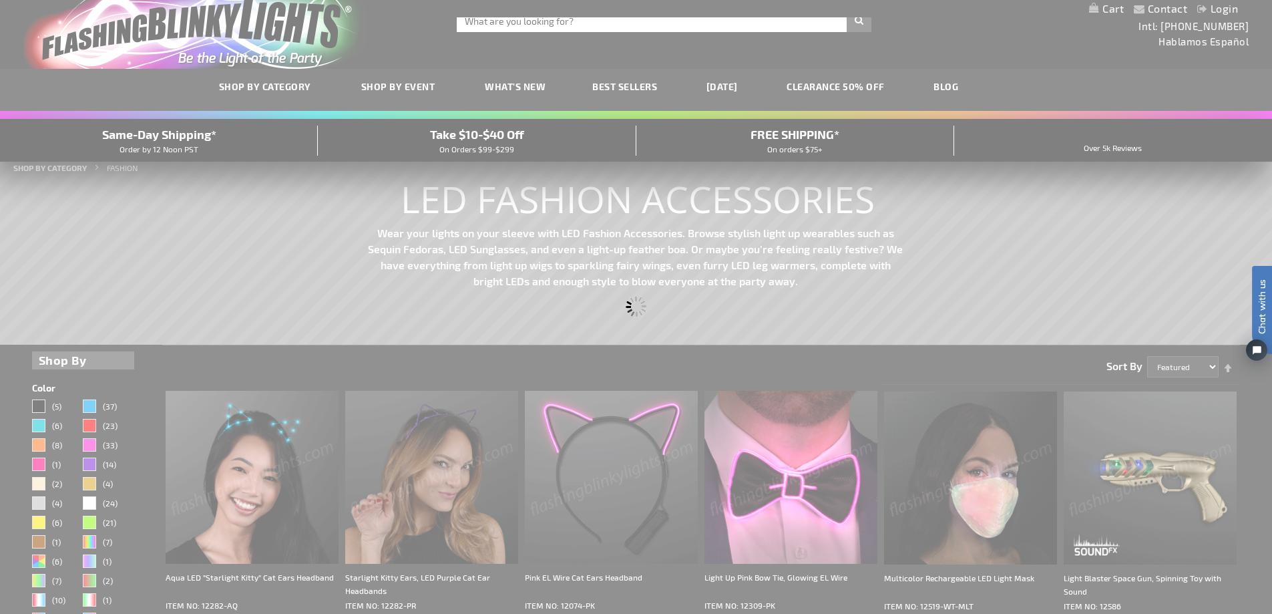
scroll to position [0, 0]
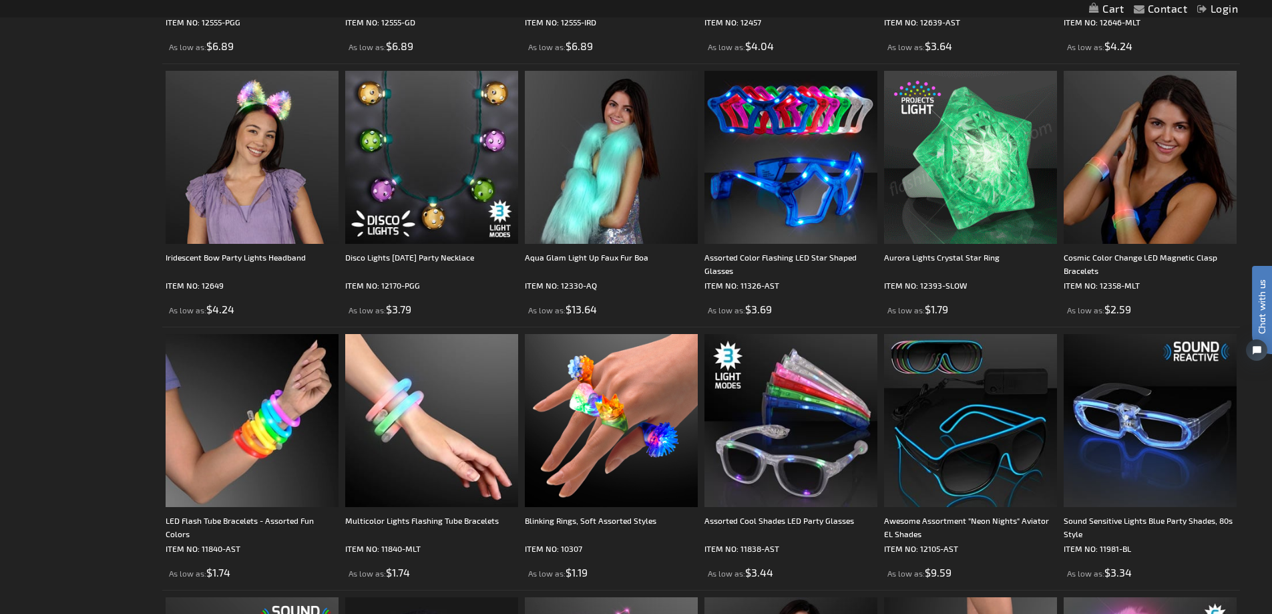
scroll to position [868, 0]
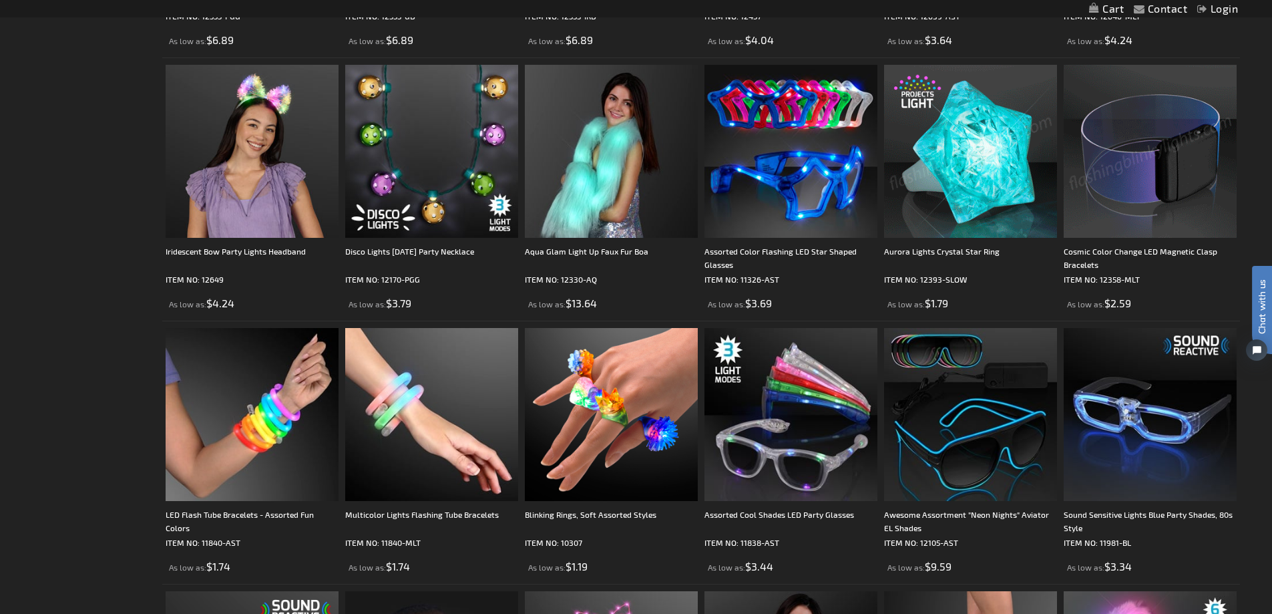
click at [1200, 189] on img at bounding box center [1150, 151] width 173 height 173
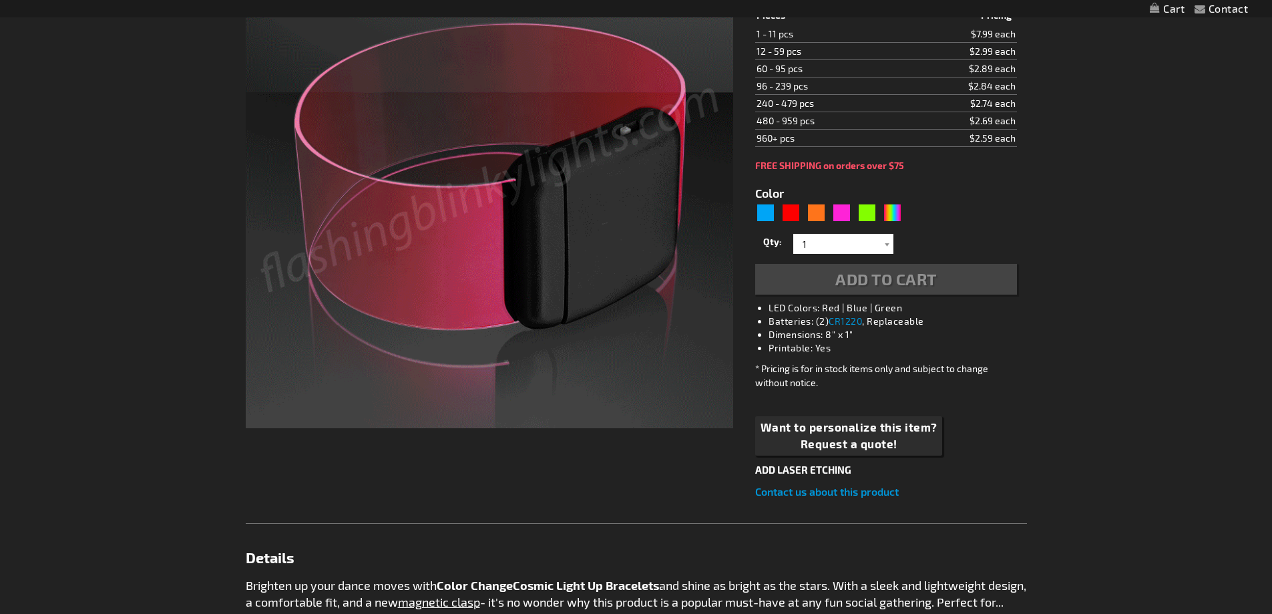
type input "5659"
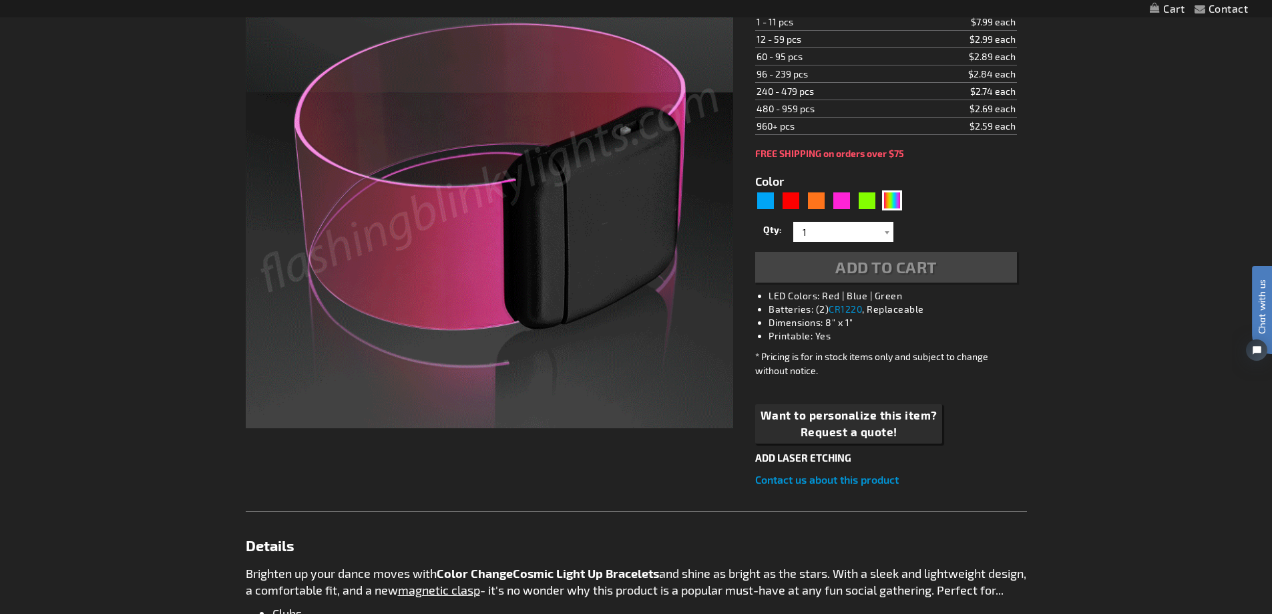
click at [532, 275] on img at bounding box center [490, 184] width 488 height 488
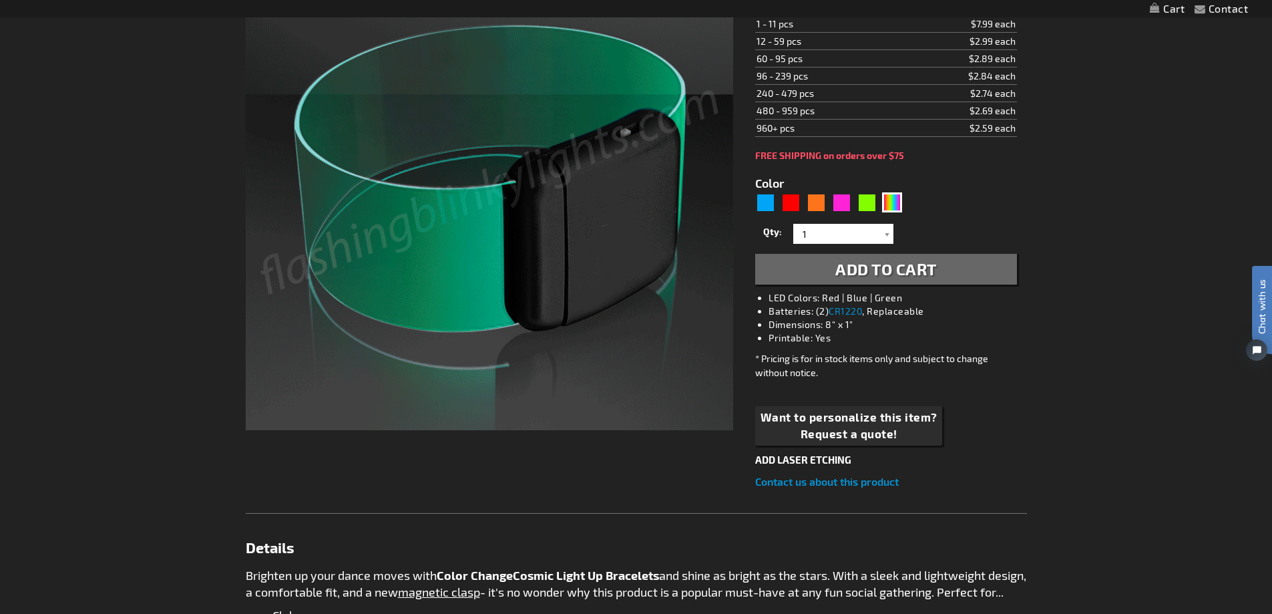
scroll to position [269, 0]
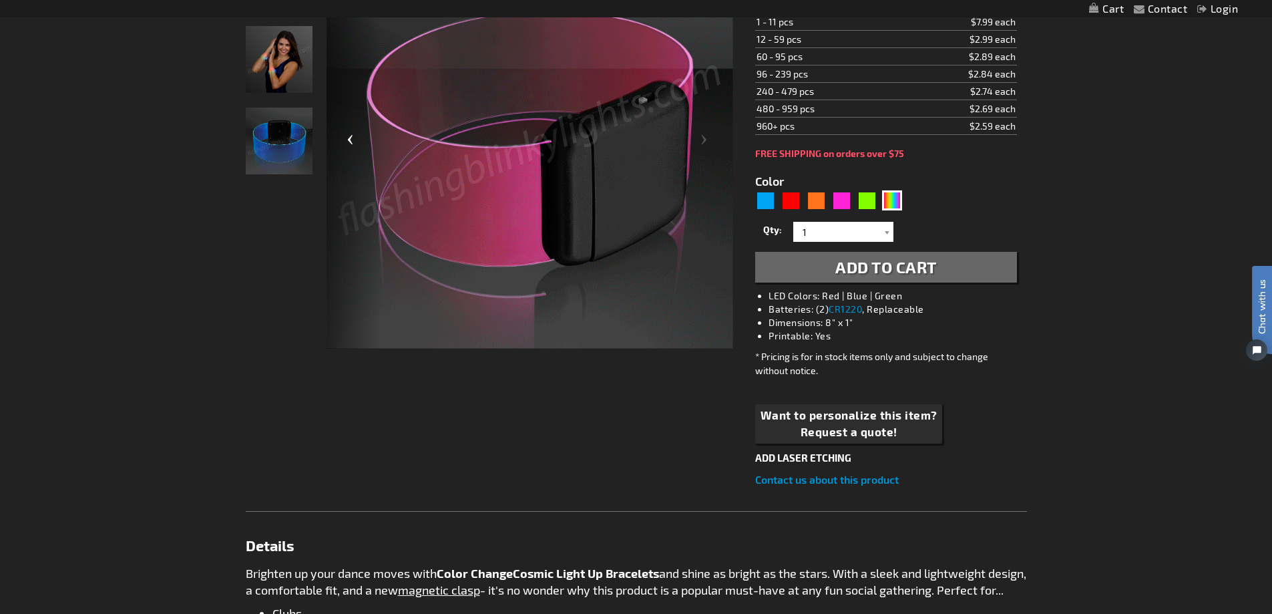
click at [344, 141] on div "Previous" at bounding box center [353, 145] width 53 height 410
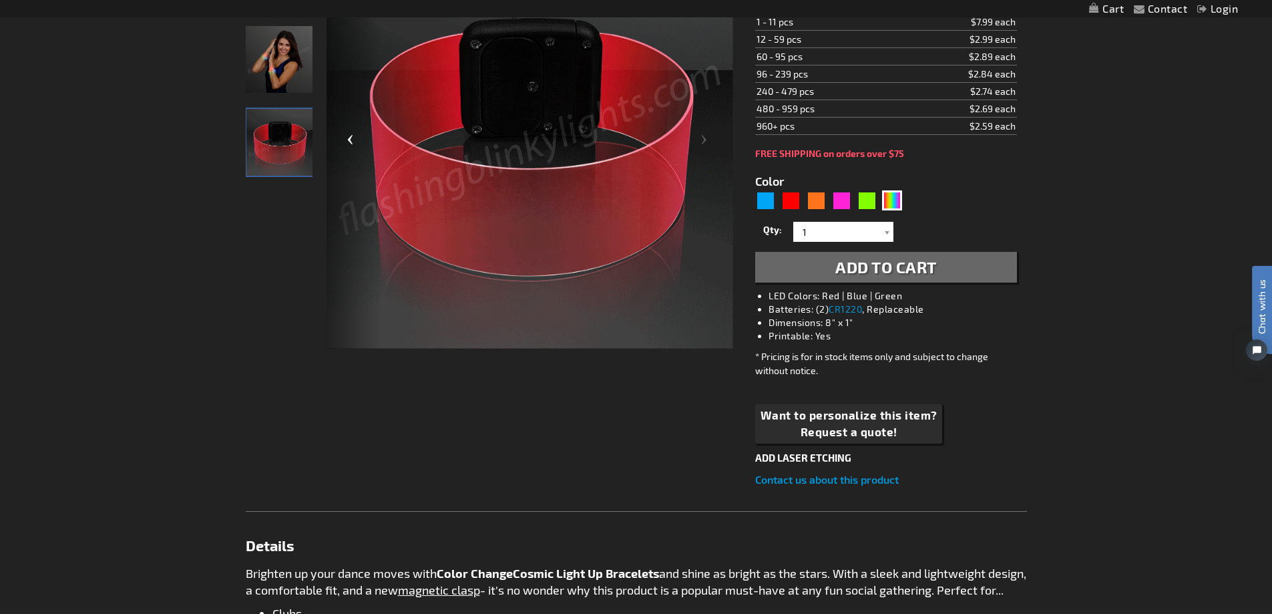
click at [344, 141] on div "Previous" at bounding box center [353, 145] width 53 height 410
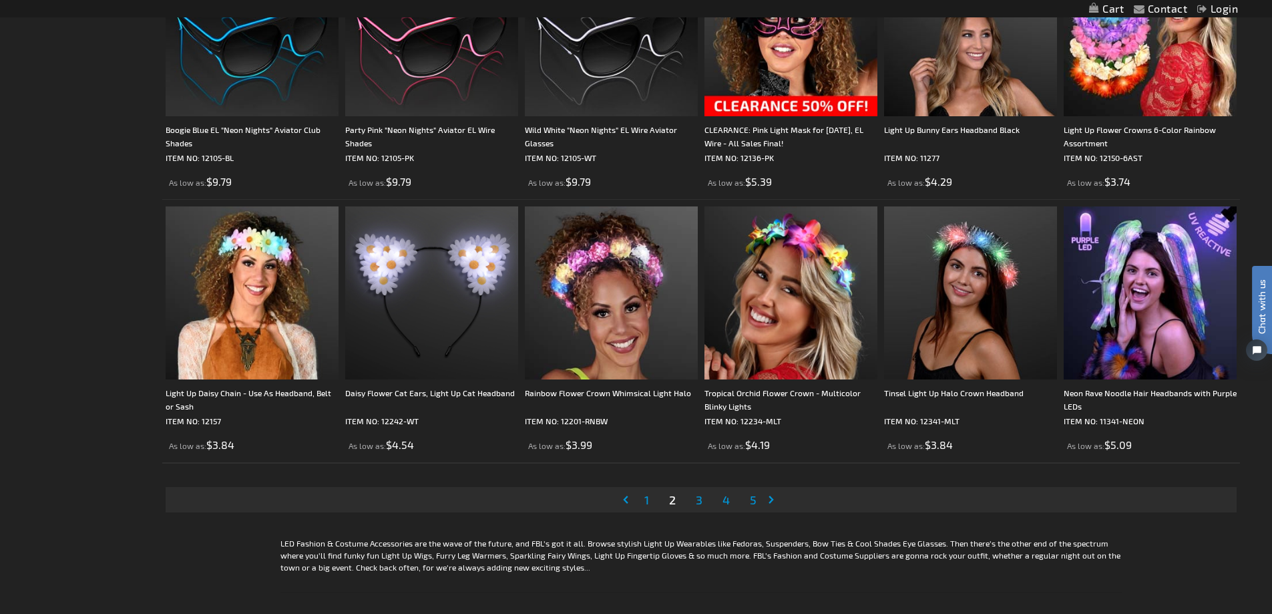
scroll to position [2605, 0]
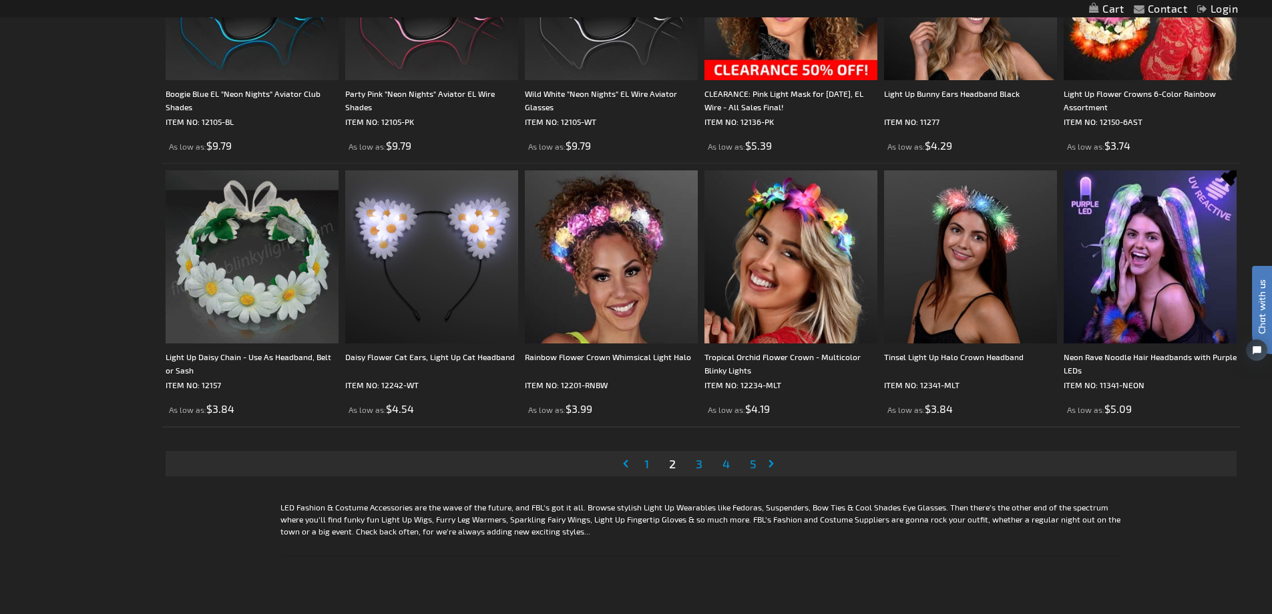
click at [648, 463] on span "1" at bounding box center [647, 463] width 5 height 15
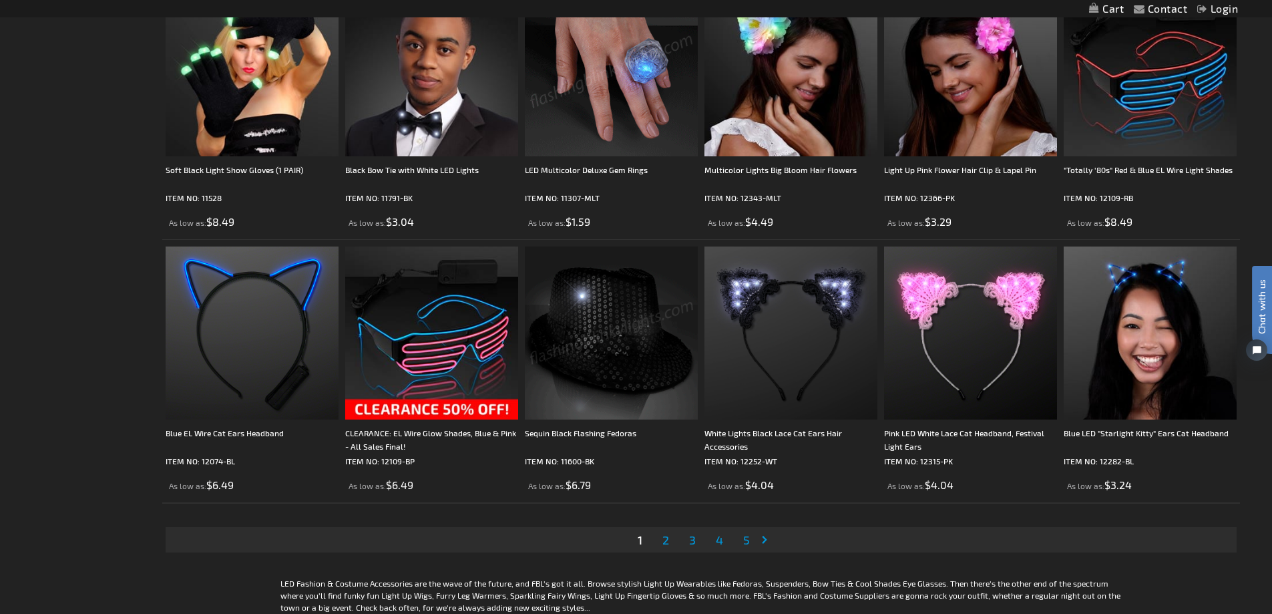
scroll to position [2605, 0]
